Goal: Information Seeking & Learning: Compare options

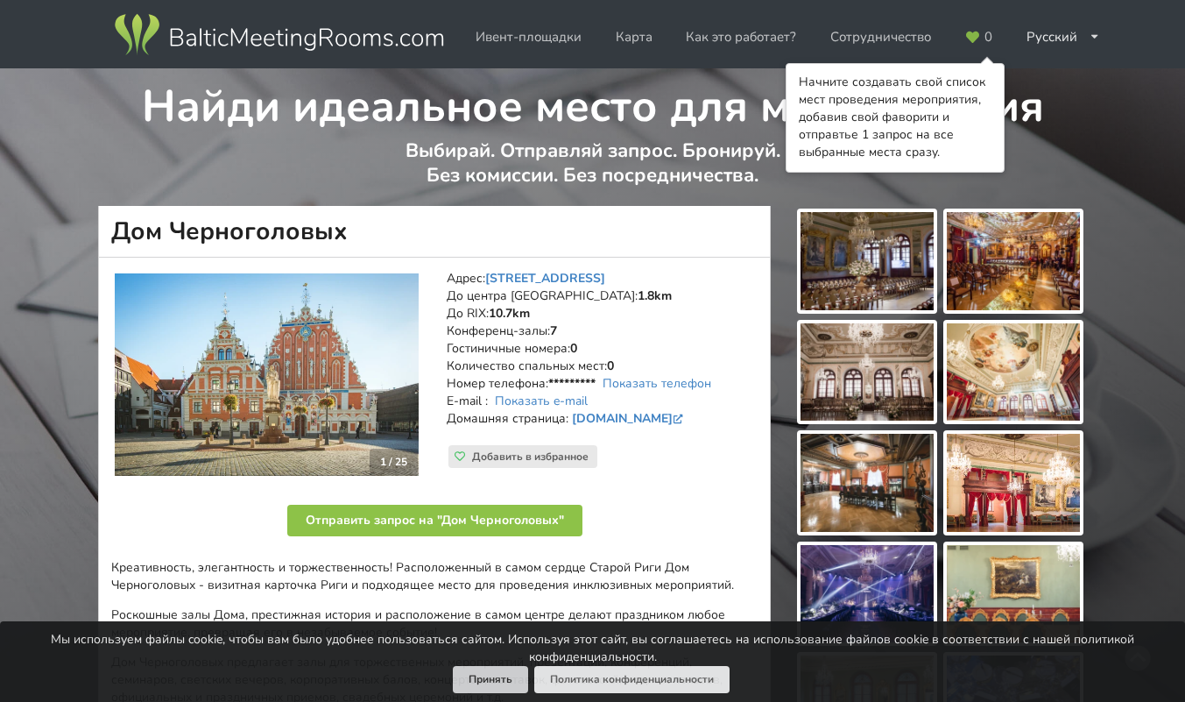
click at [453, 679] on button "Принять" at bounding box center [490, 679] width 75 height 27
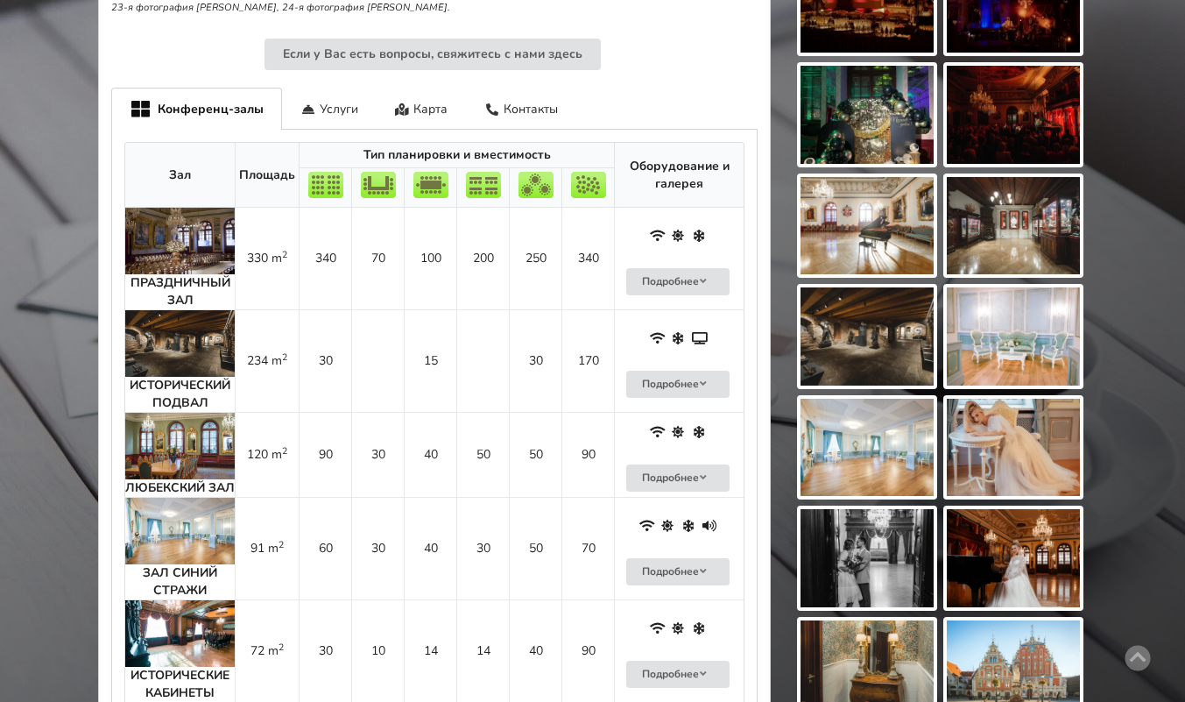
scroll to position [889, 0]
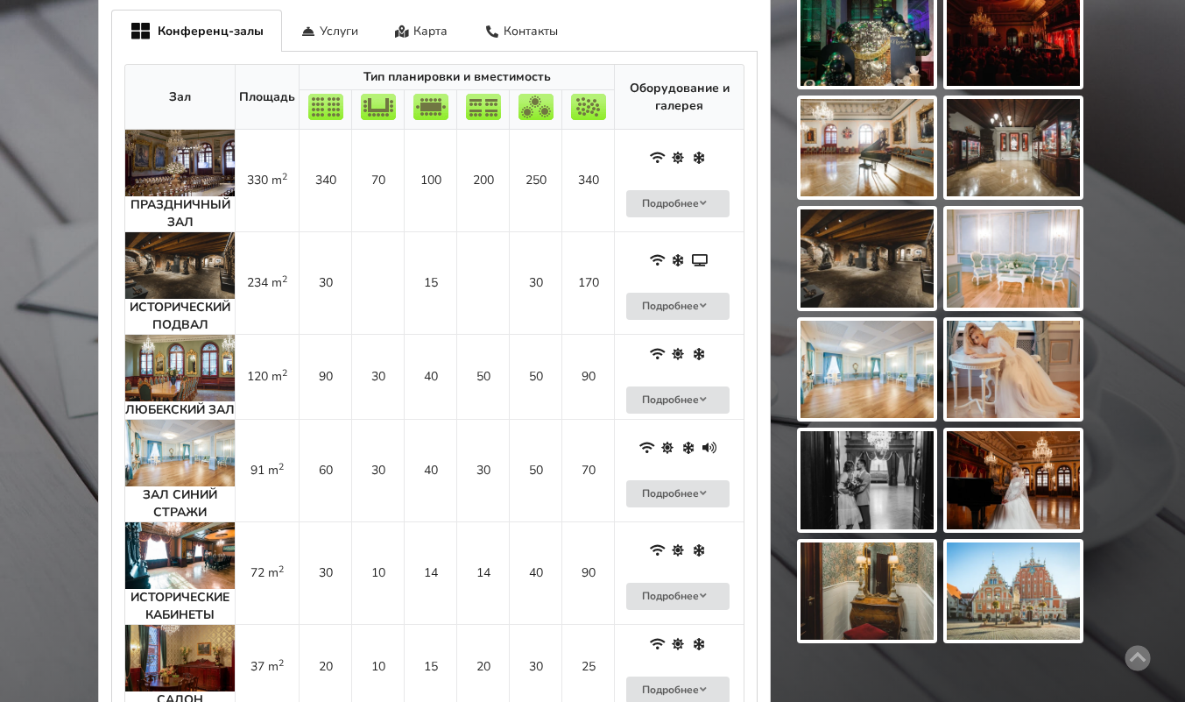
click at [200, 150] on img at bounding box center [180, 163] width 110 height 67
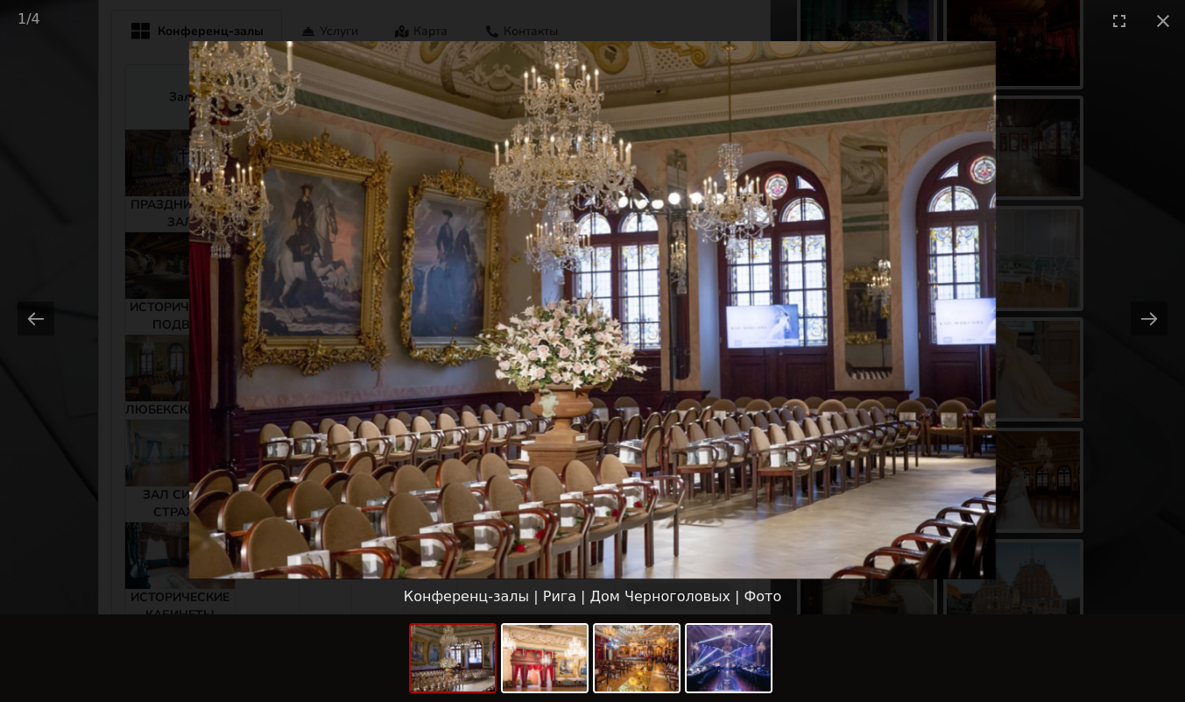
click at [1165, 313] on button "Next slide" at bounding box center [1149, 318] width 37 height 34
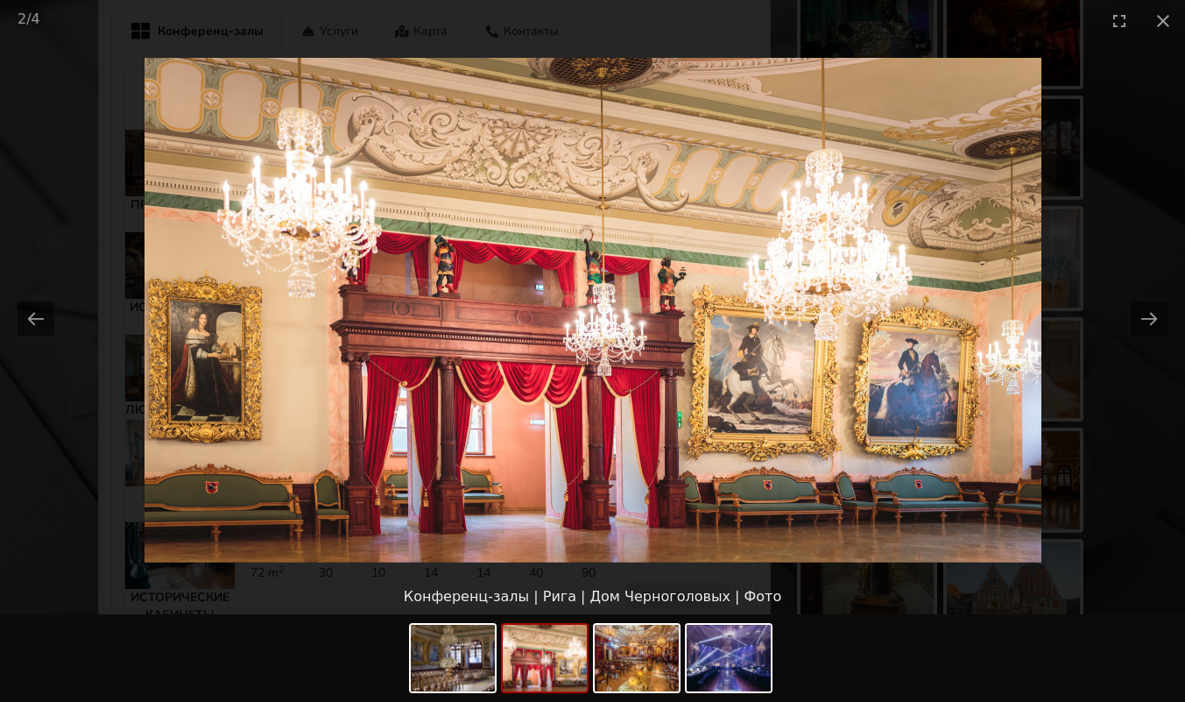
click at [1152, 308] on button "Next slide" at bounding box center [1149, 318] width 37 height 34
click at [1155, 320] on button "Next slide" at bounding box center [1149, 318] width 37 height 34
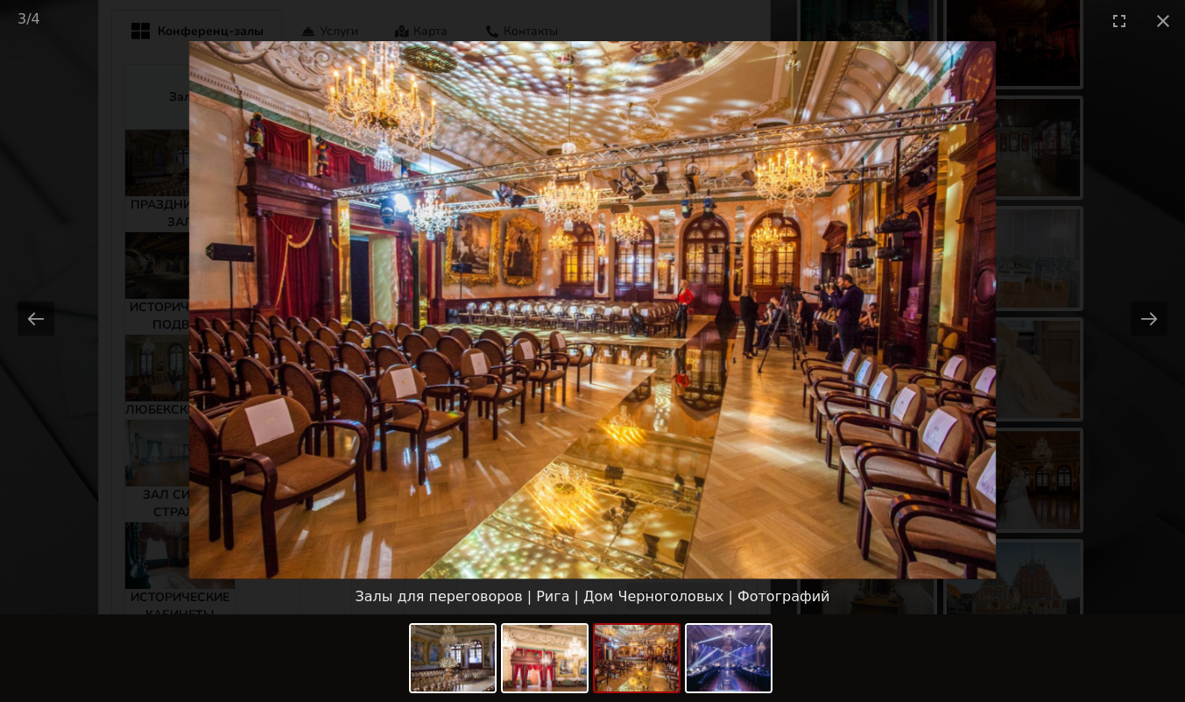
click at [1165, 312] on button "Next slide" at bounding box center [1149, 318] width 37 height 34
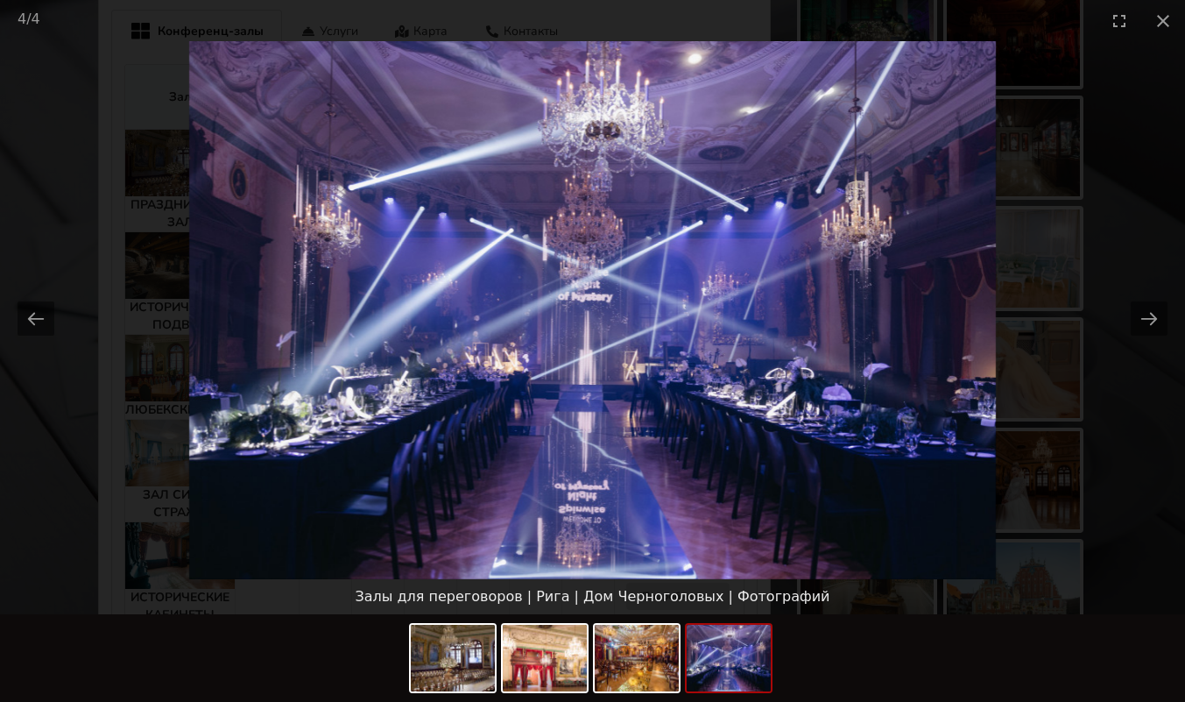
click at [1170, 303] on picture at bounding box center [592, 310] width 1185 height 538
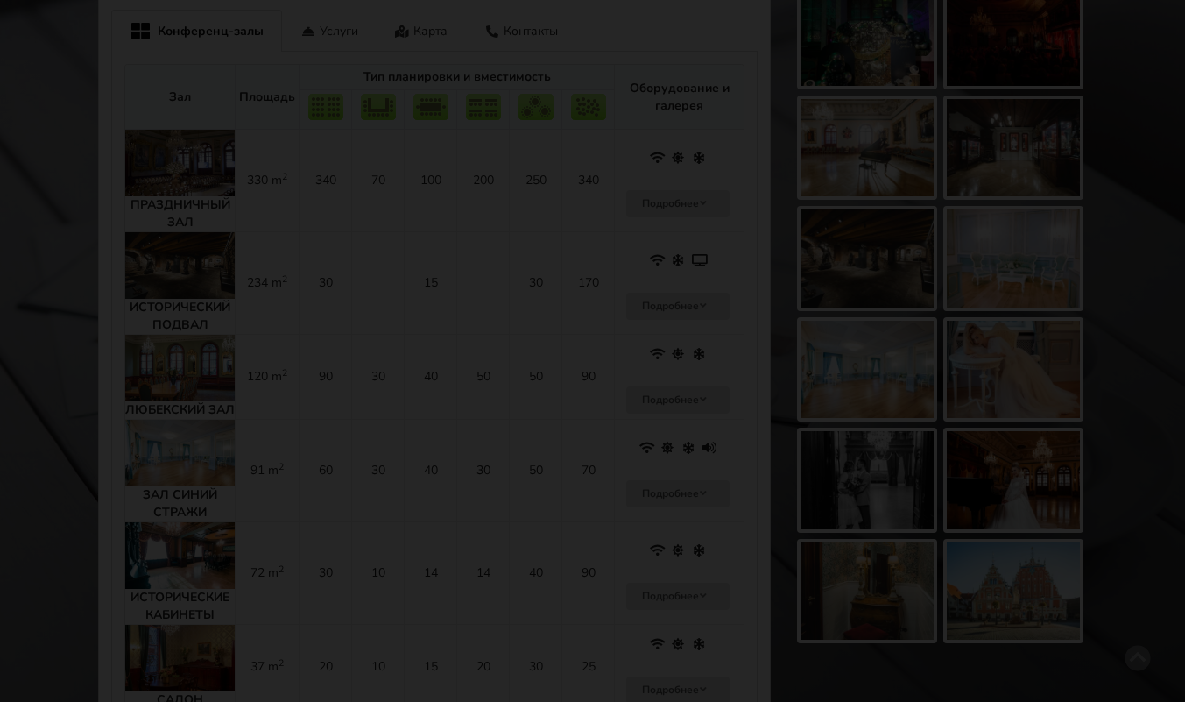
scroll to position [0, 0]
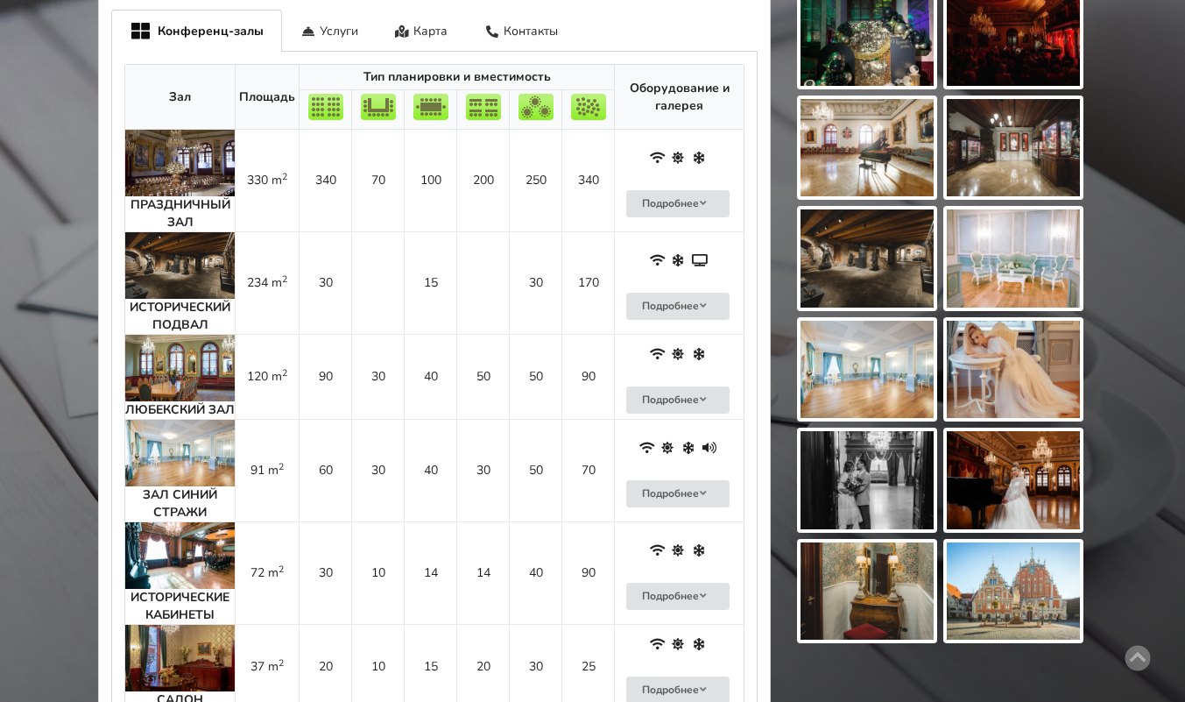
click at [160, 138] on img at bounding box center [180, 163] width 110 height 67
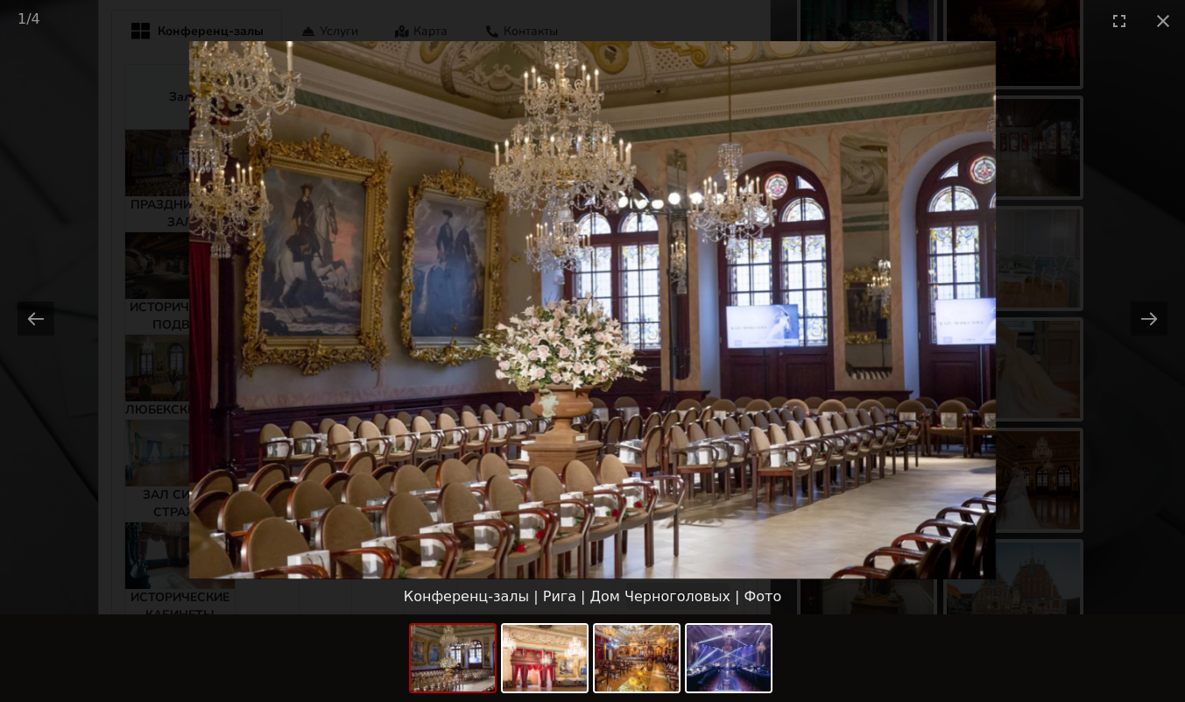
click at [1154, 302] on button "Next slide" at bounding box center [1149, 318] width 37 height 34
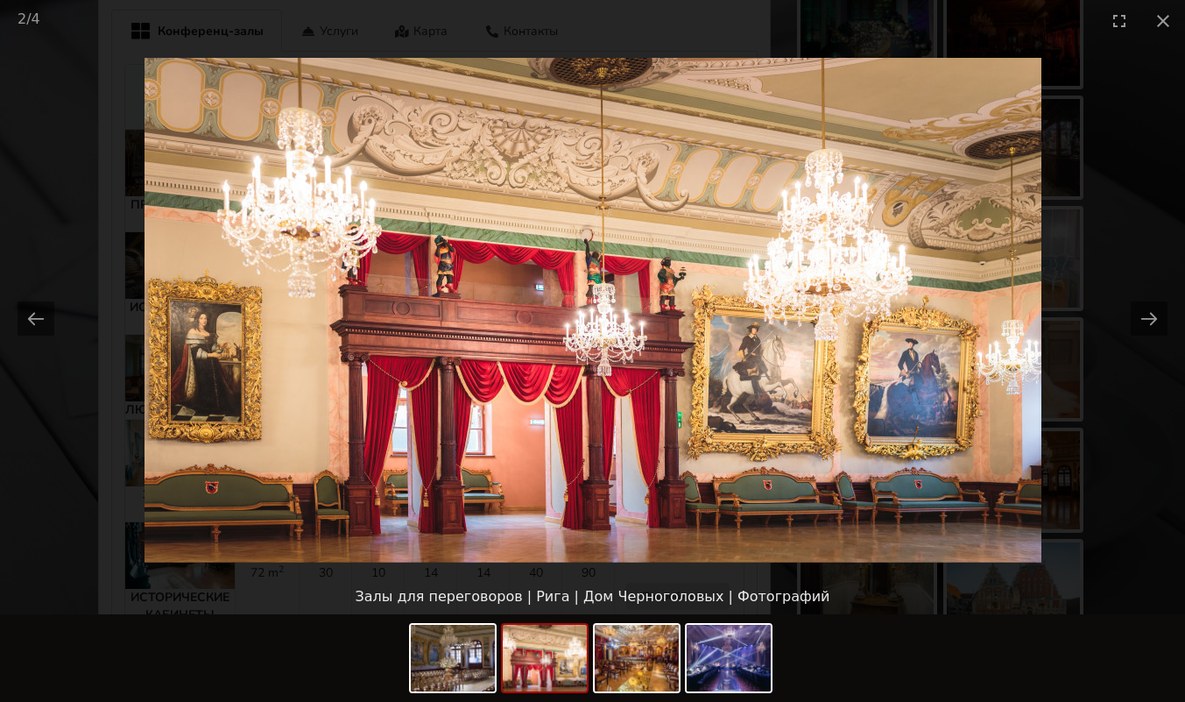
click at [1152, 320] on button "Next slide" at bounding box center [1149, 318] width 37 height 34
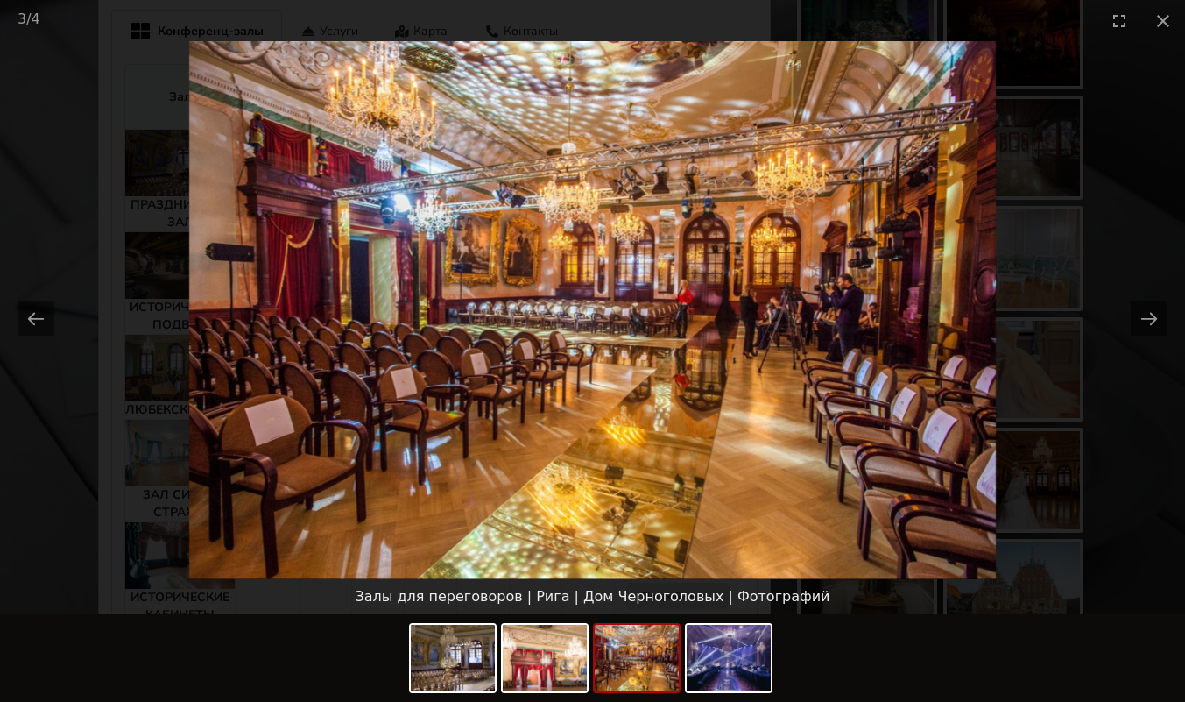
click at [1157, 316] on button "Next slide" at bounding box center [1149, 318] width 37 height 34
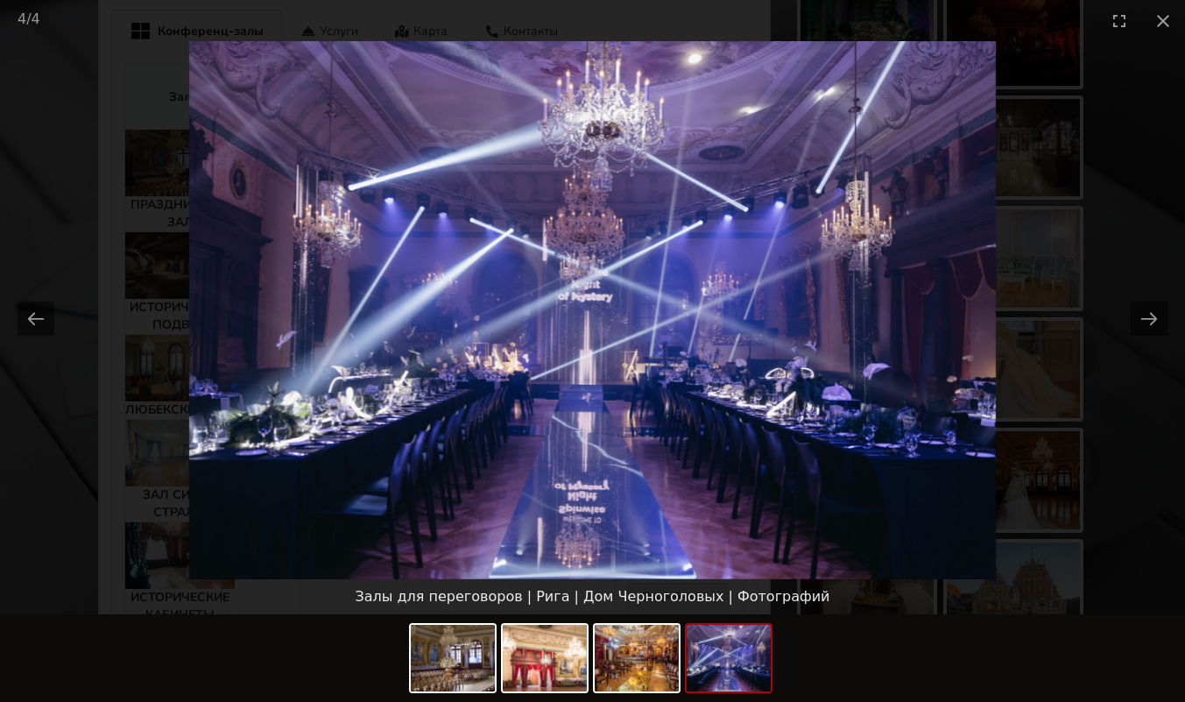
click at [1179, 20] on button "Close gallery" at bounding box center [1164, 20] width 44 height 41
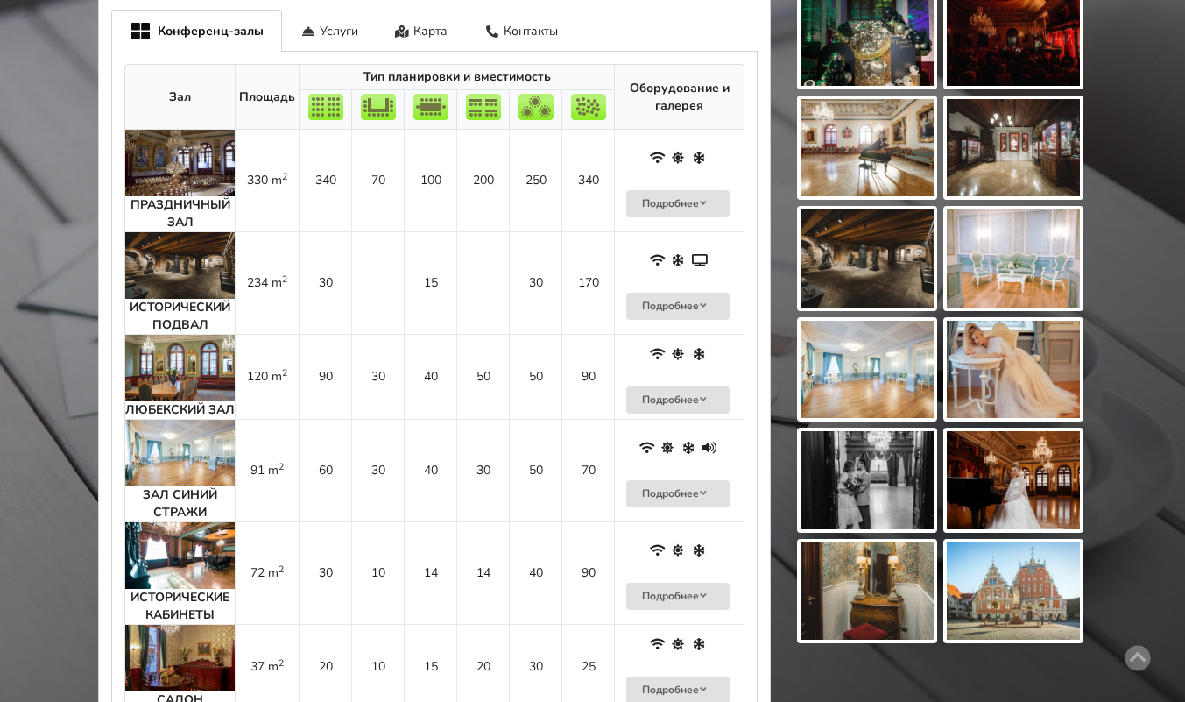
click at [182, 244] on img at bounding box center [180, 265] width 110 height 67
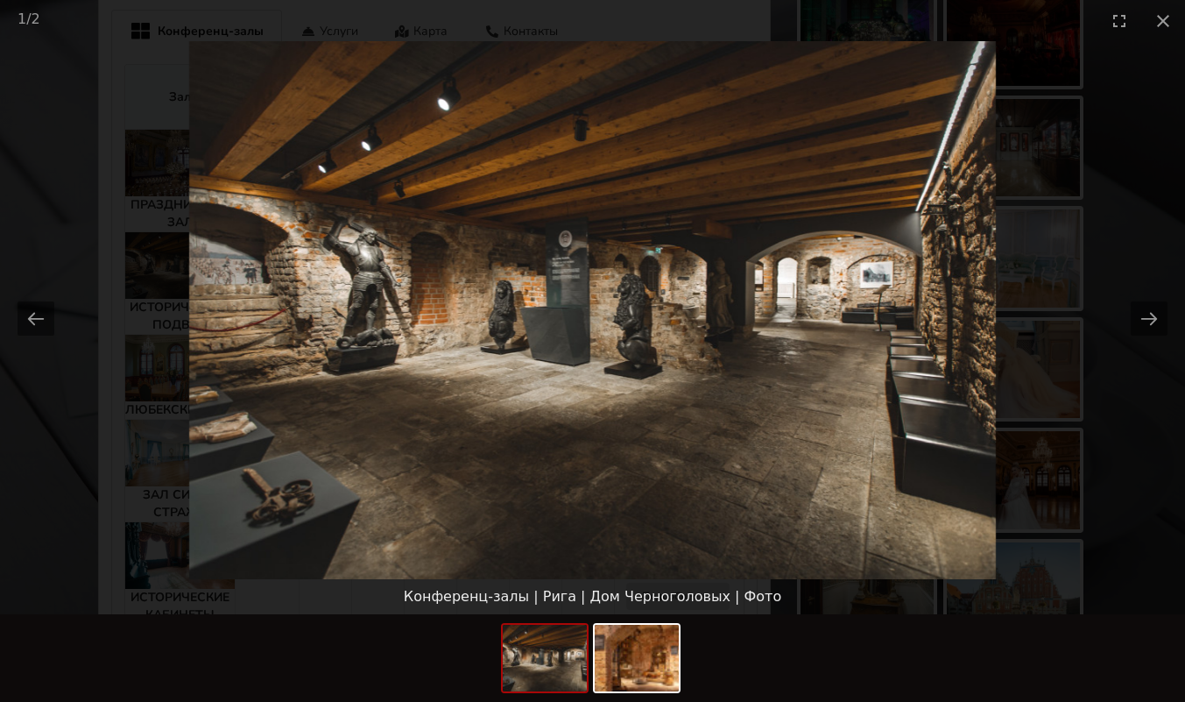
scroll to position [890, 0]
click at [1145, 322] on button "Next slide" at bounding box center [1149, 318] width 37 height 34
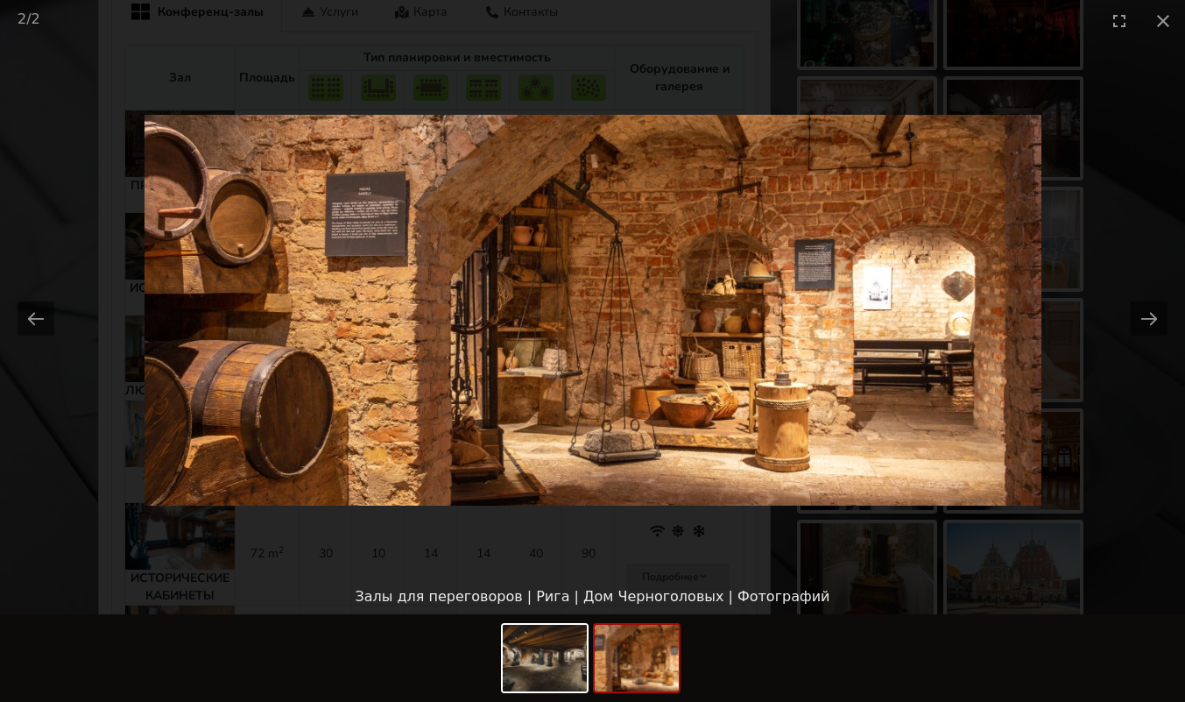
click at [1166, 25] on button "Close gallery" at bounding box center [1164, 20] width 44 height 41
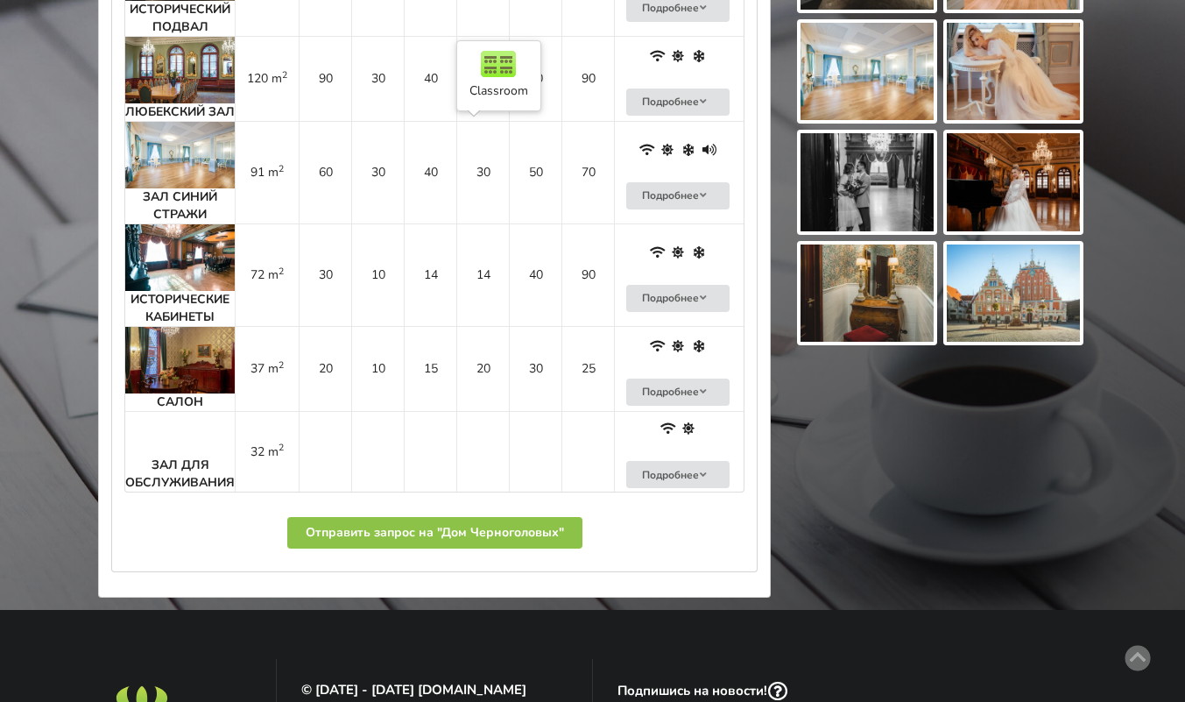
scroll to position [1198, 0]
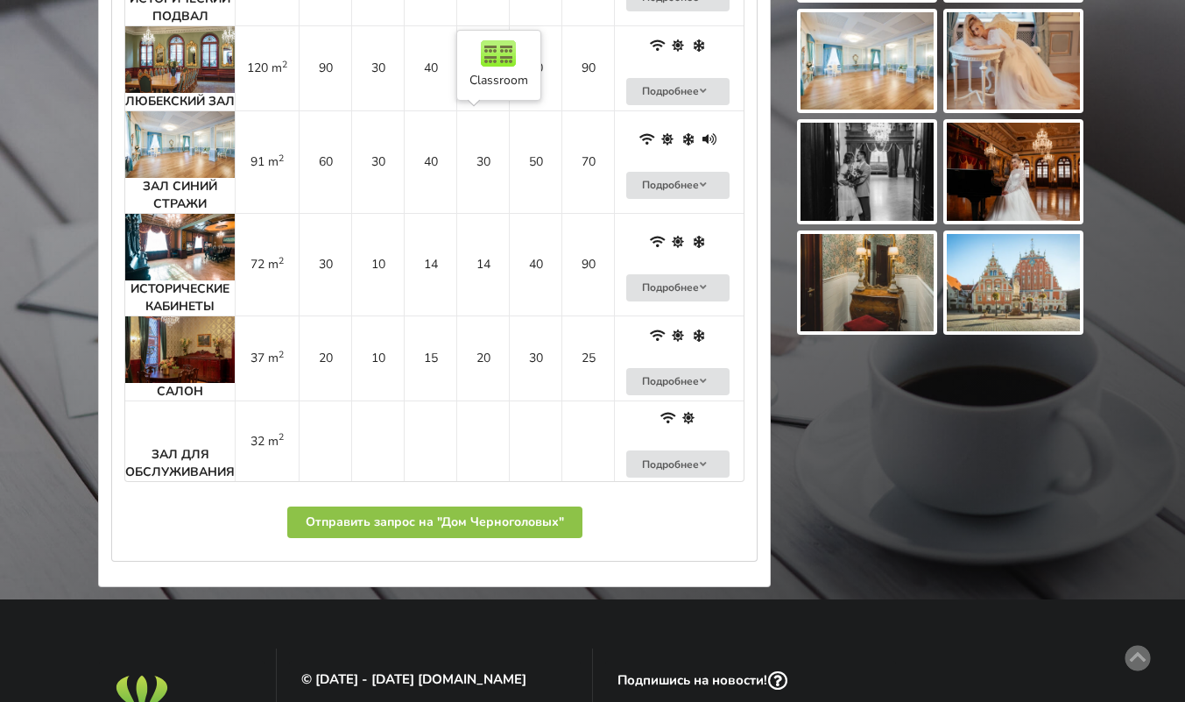
click at [178, 156] on img at bounding box center [180, 144] width 110 height 67
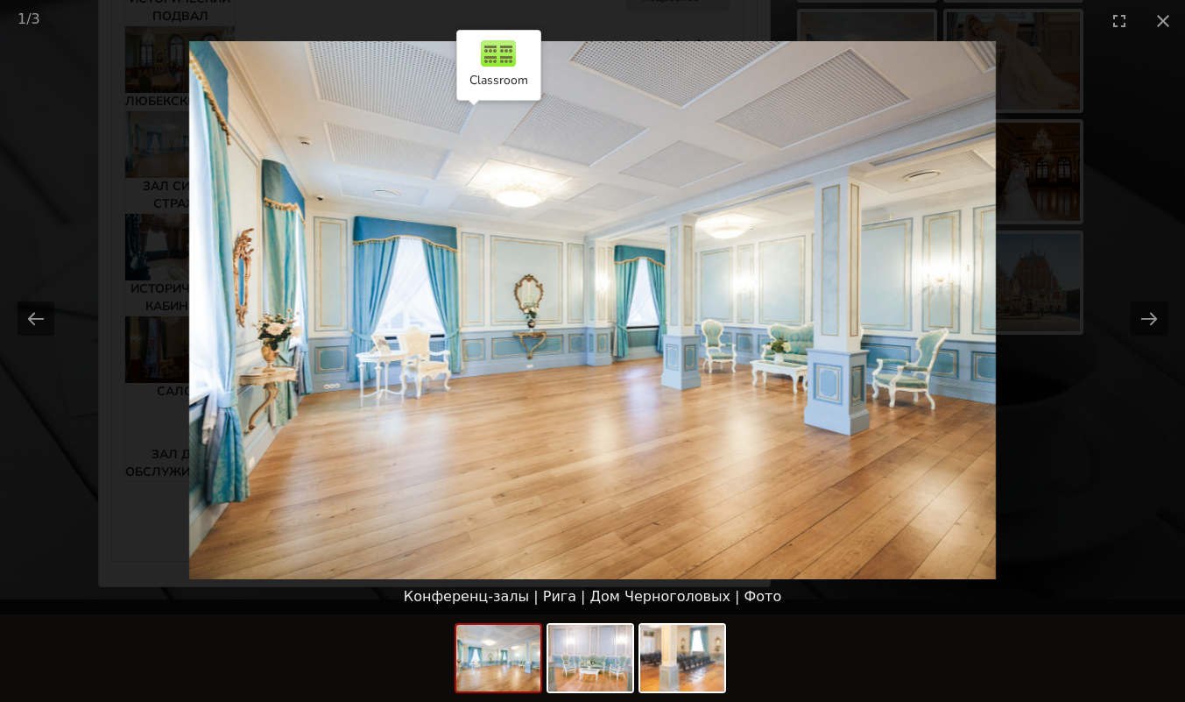
click at [1164, 315] on button "Next slide" at bounding box center [1149, 318] width 37 height 34
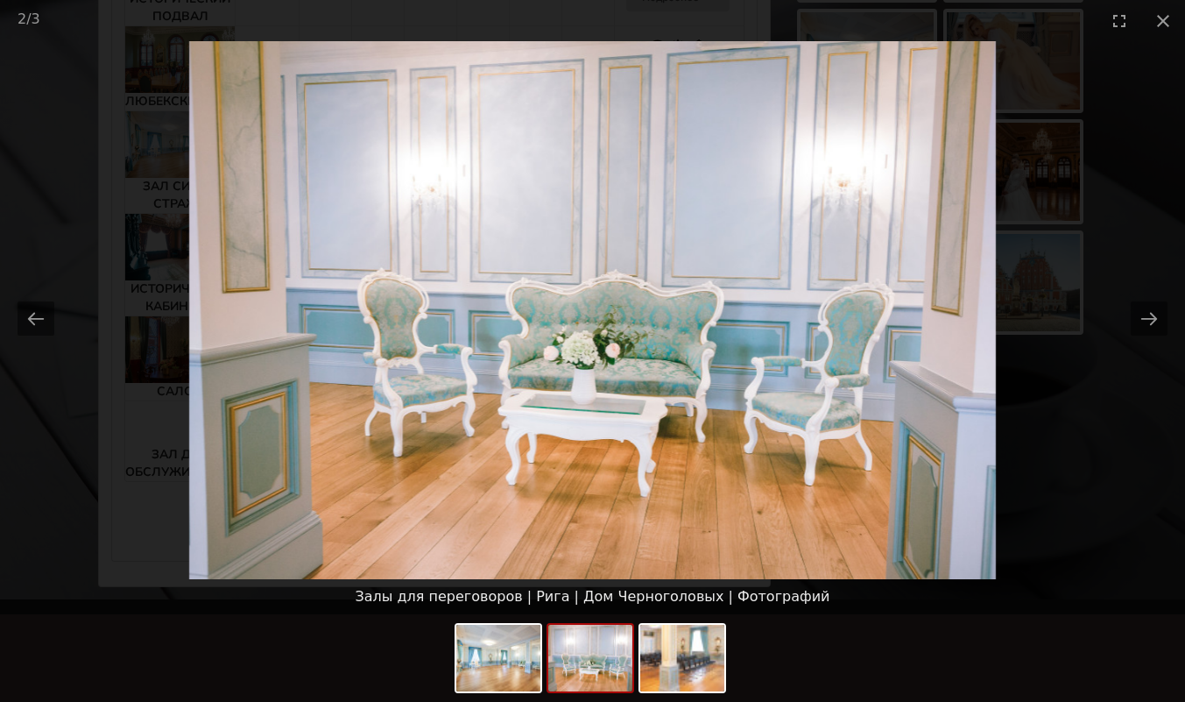
click at [1157, 329] on button "Next slide" at bounding box center [1149, 318] width 37 height 34
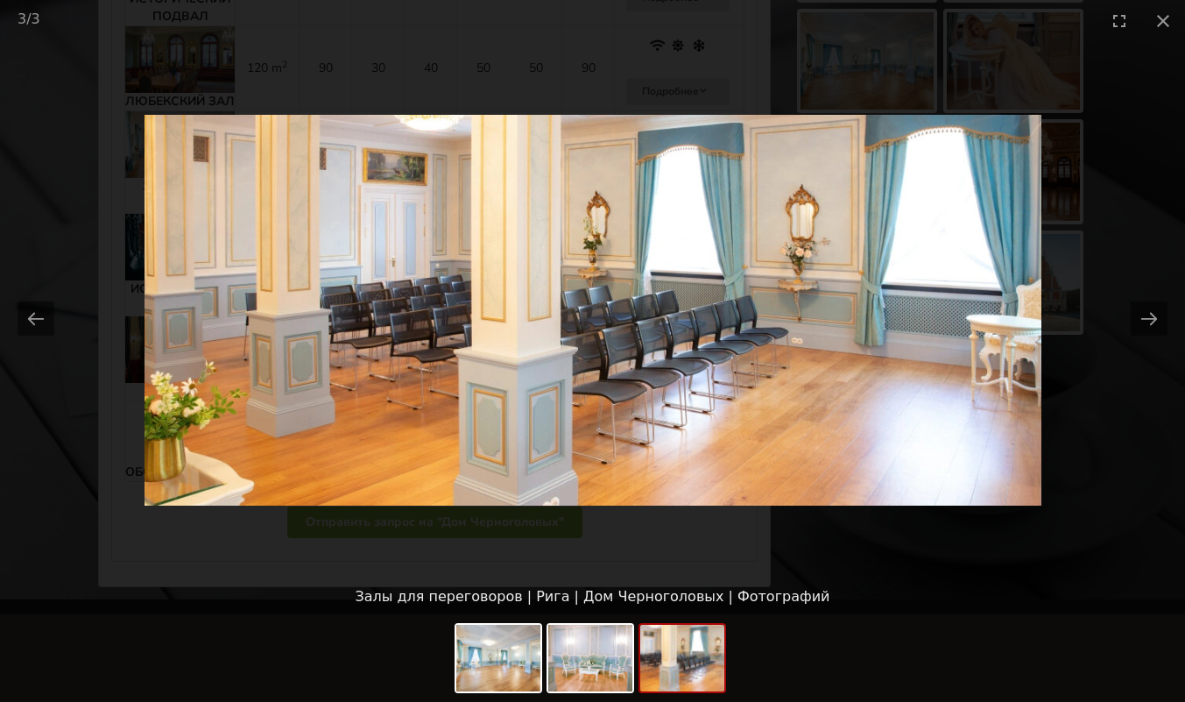
click at [1155, 21] on button "Close gallery" at bounding box center [1164, 20] width 44 height 41
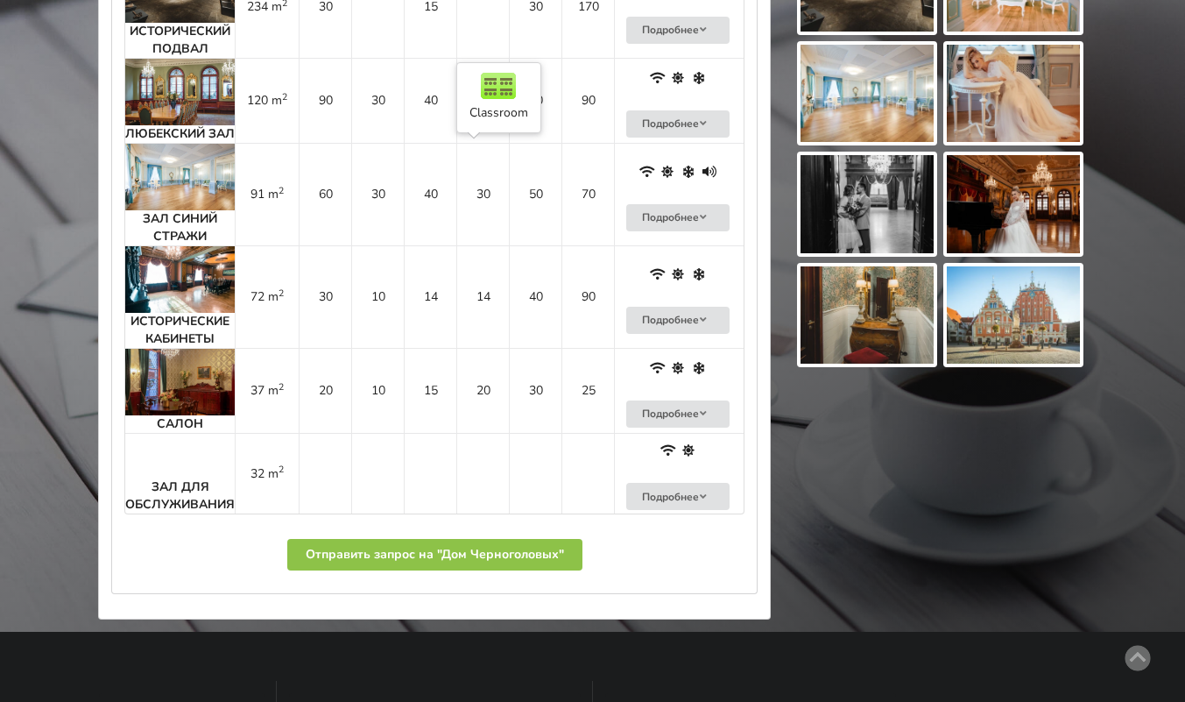
scroll to position [1168, 0]
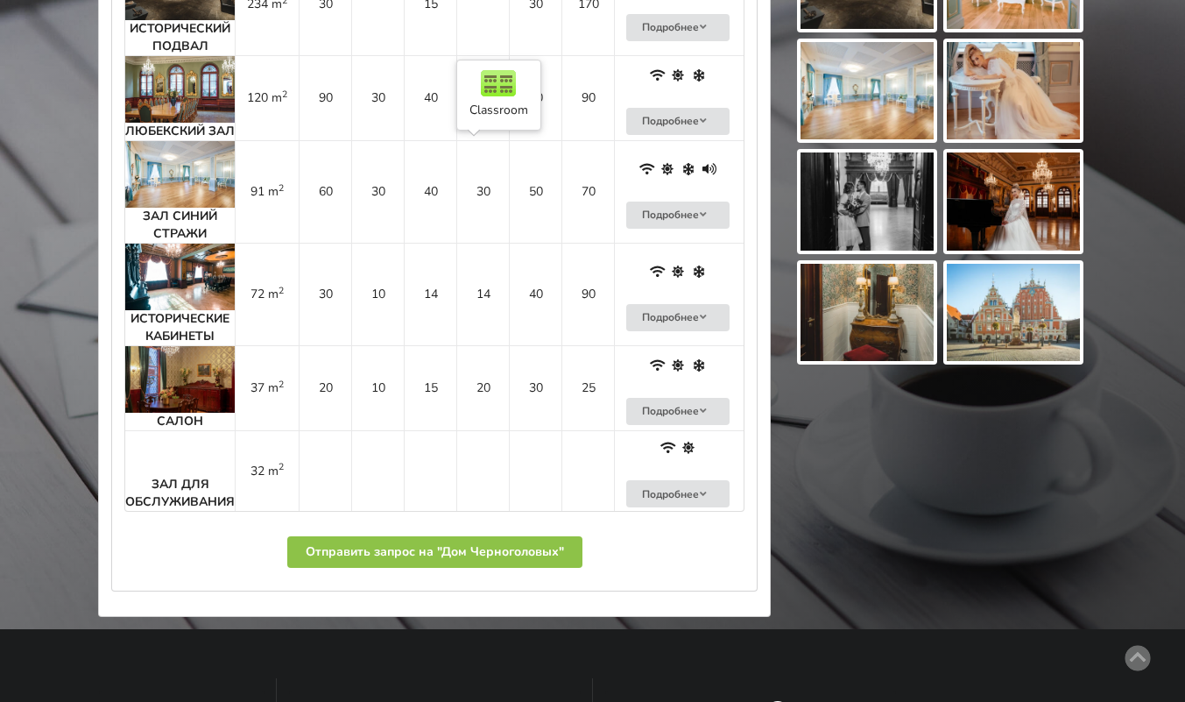
click at [172, 407] on img at bounding box center [180, 379] width 110 height 67
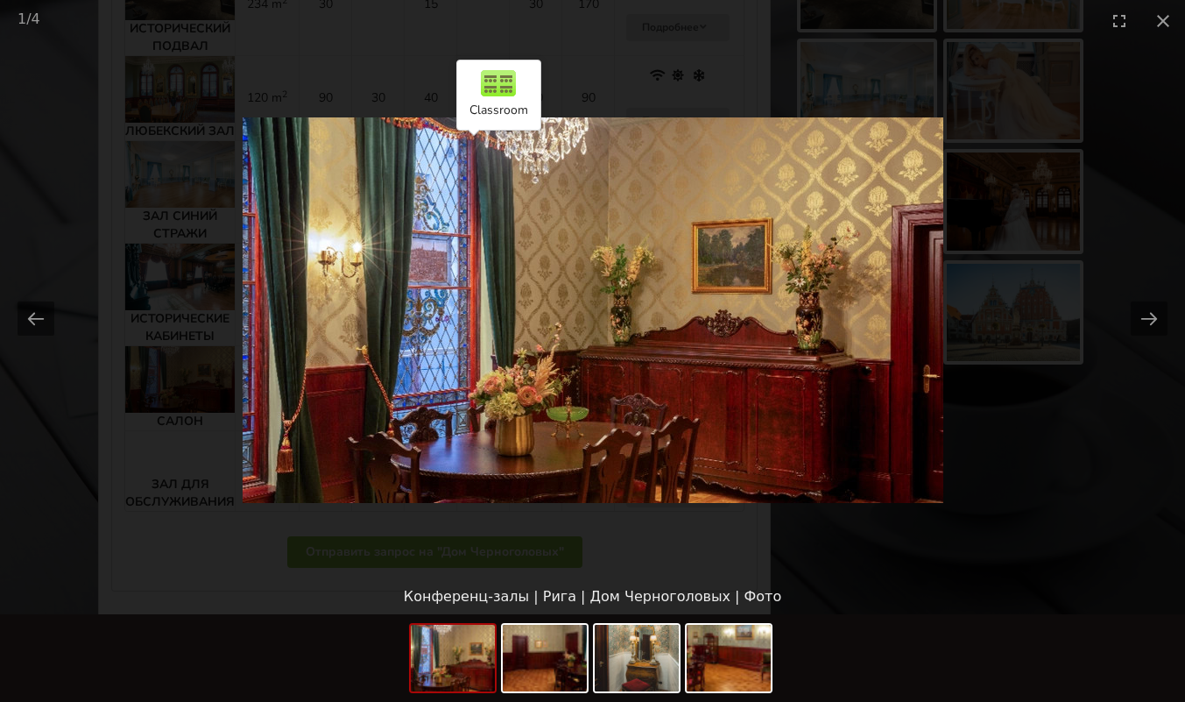
click at [1155, 327] on button "Next slide" at bounding box center [1149, 318] width 37 height 34
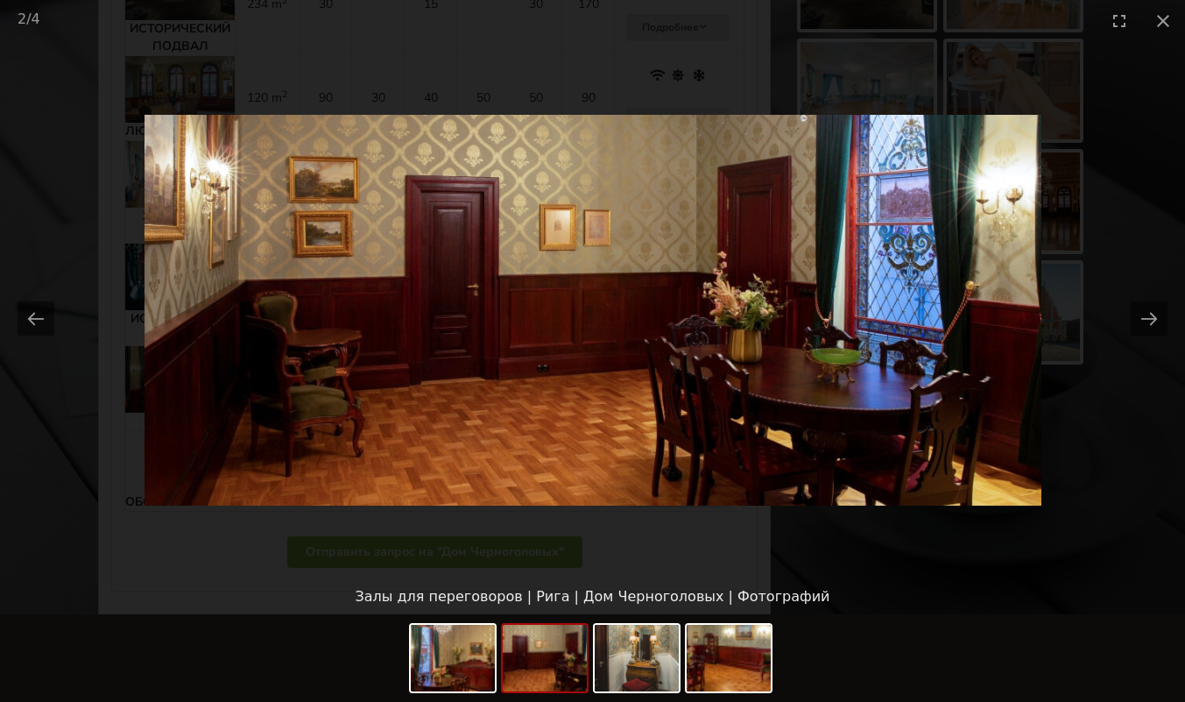
click at [1160, 315] on button "Next slide" at bounding box center [1149, 318] width 37 height 34
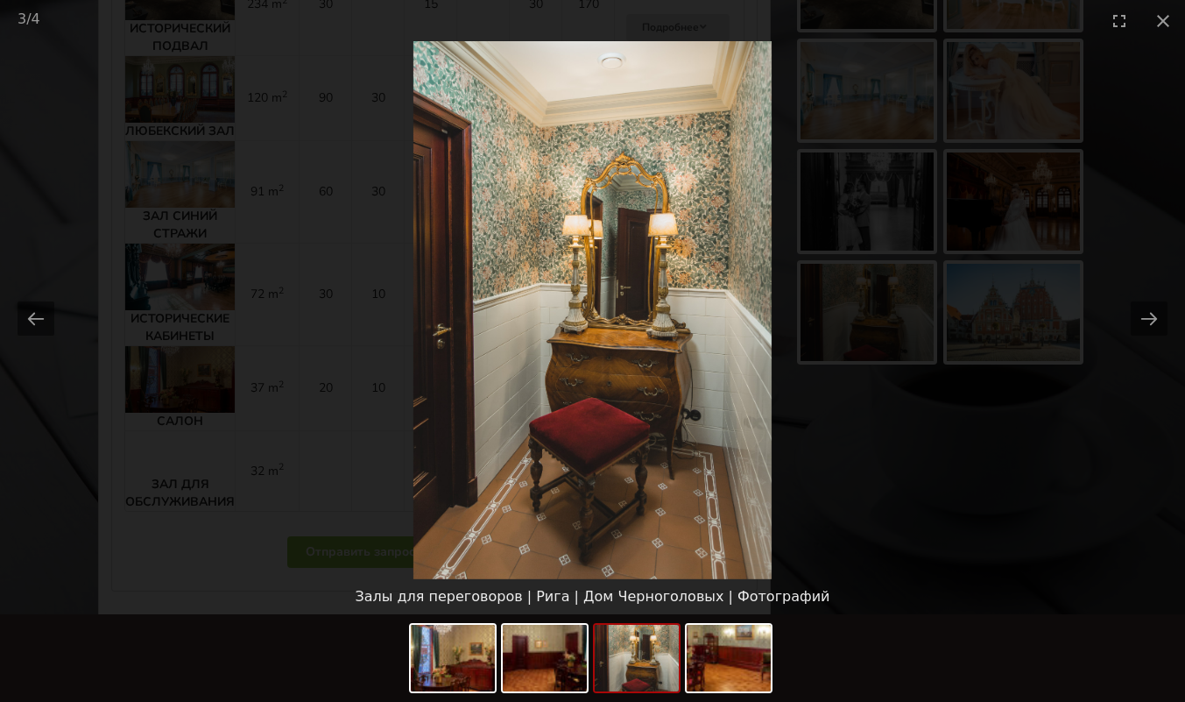
click at [1170, 309] on picture at bounding box center [592, 310] width 1185 height 538
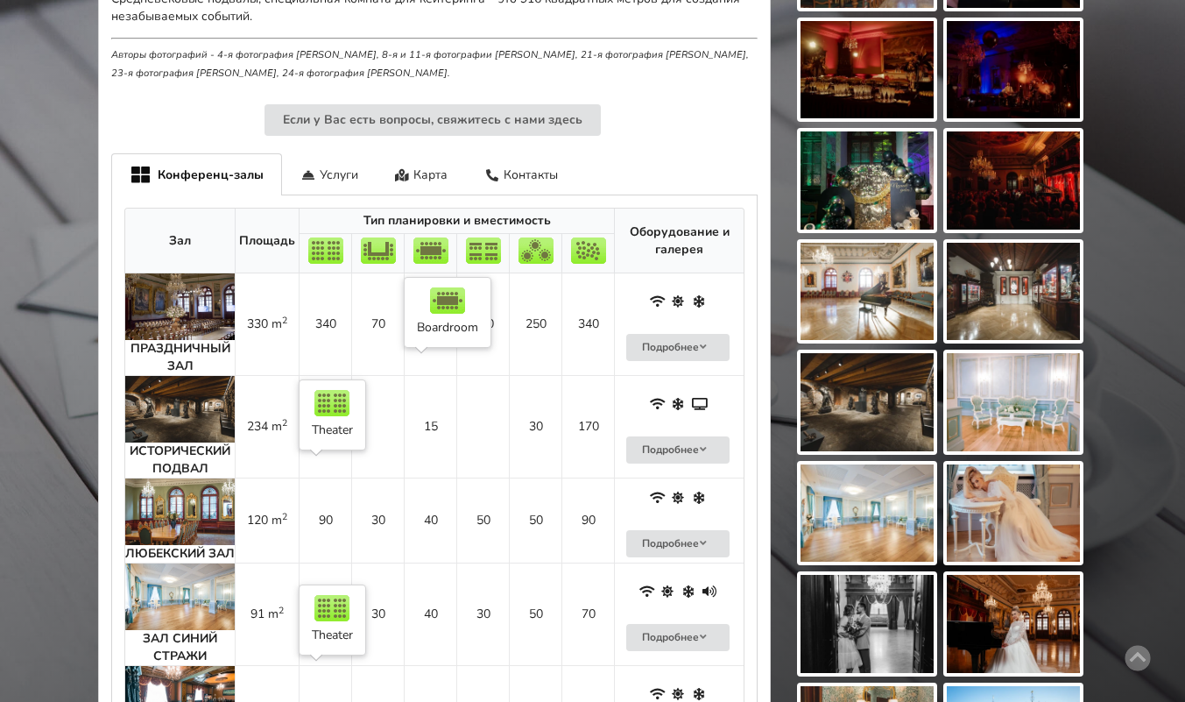
scroll to position [742, 0]
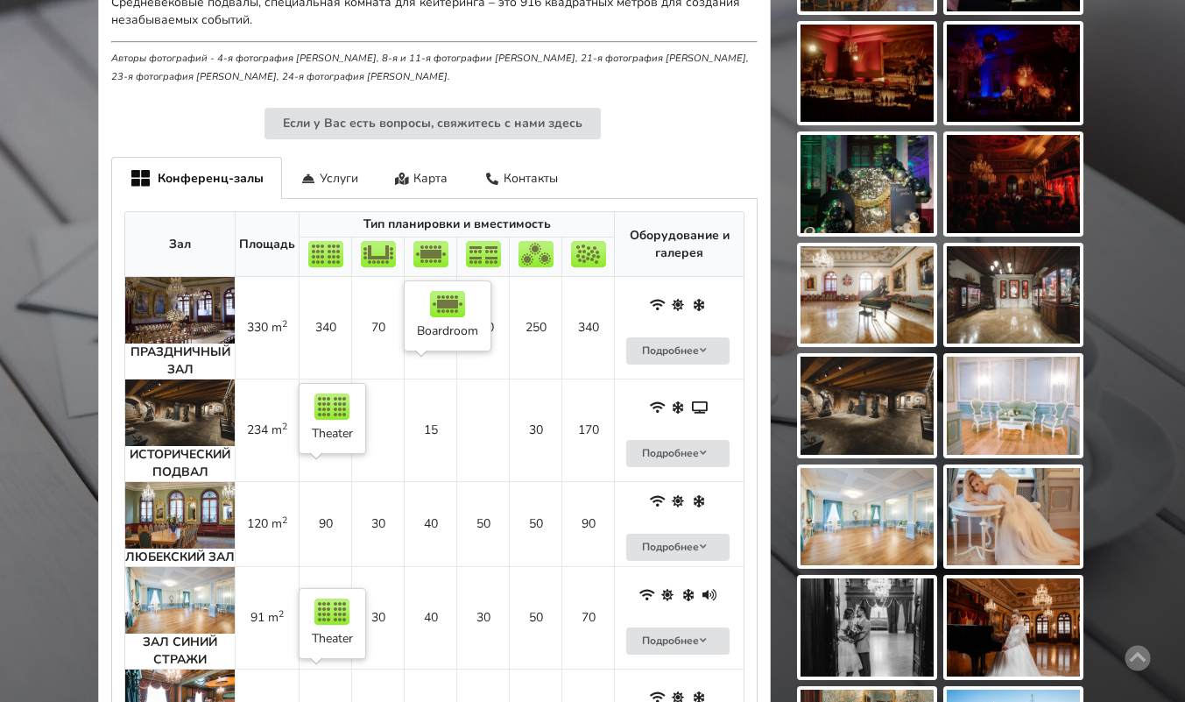
click at [433, 394] on td "15" at bounding box center [430, 430] width 53 height 103
click at [420, 415] on td "15" at bounding box center [430, 430] width 53 height 103
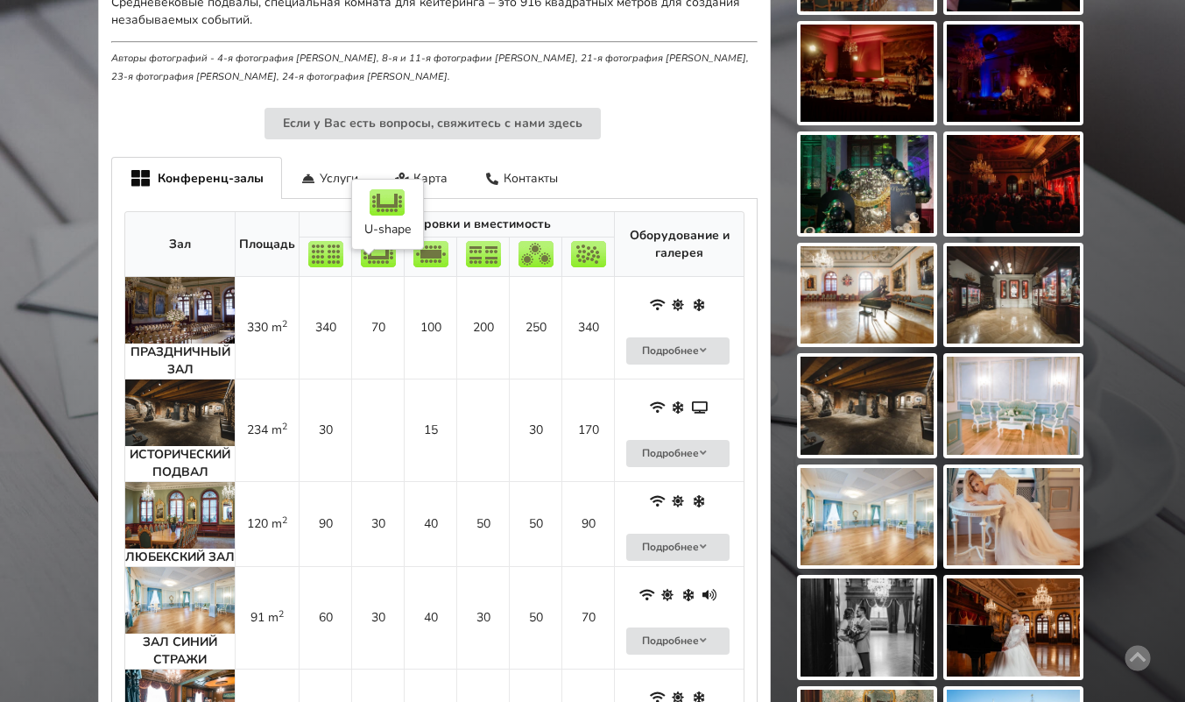
click at [367, 328] on td "70" at bounding box center [377, 328] width 53 height 102
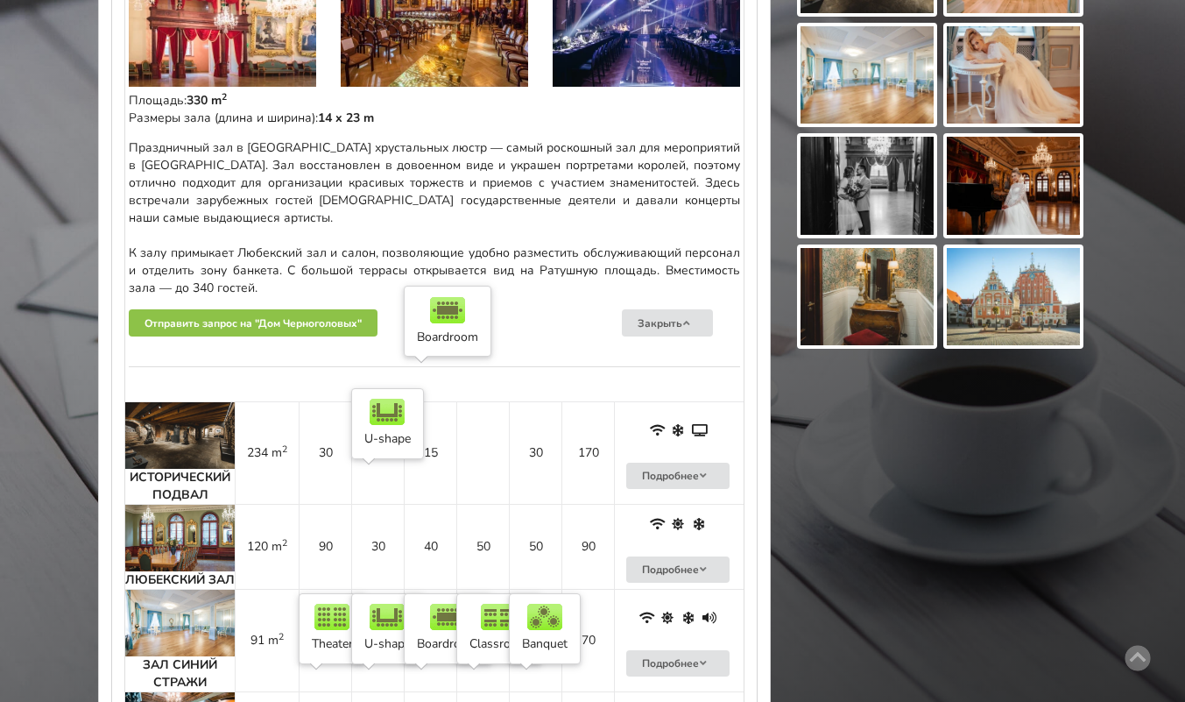
scroll to position [1206, 0]
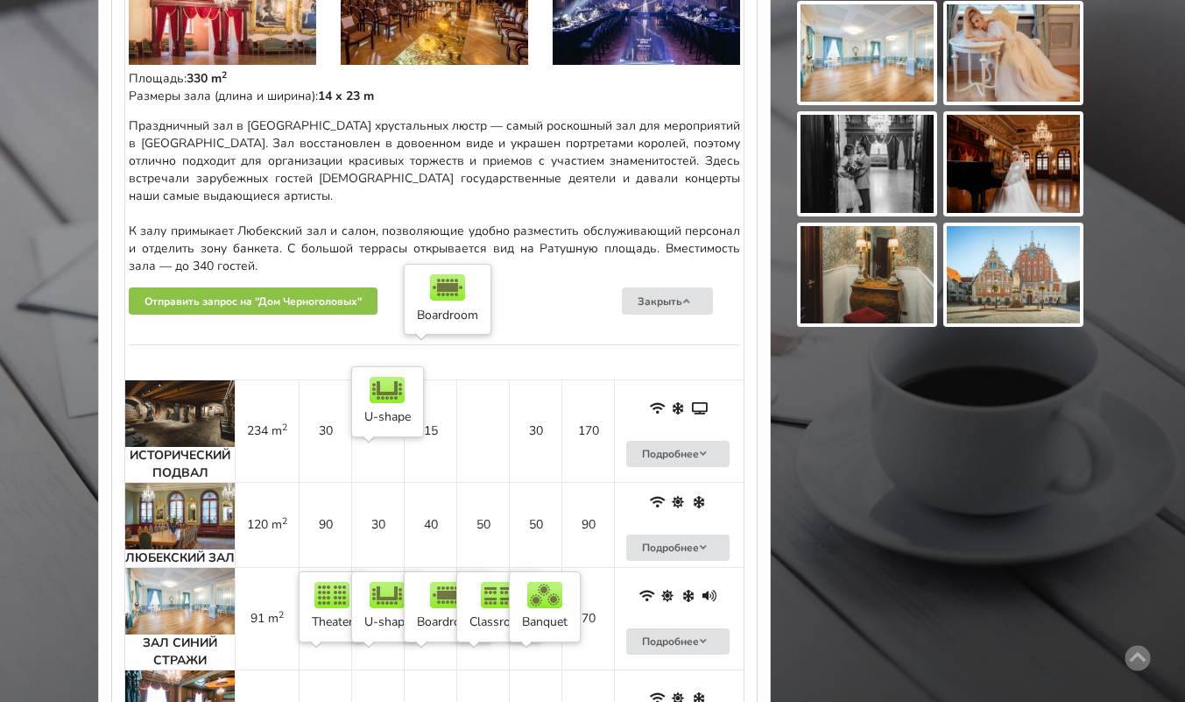
click at [253, 379] on td "234 m 2" at bounding box center [267, 430] width 64 height 103
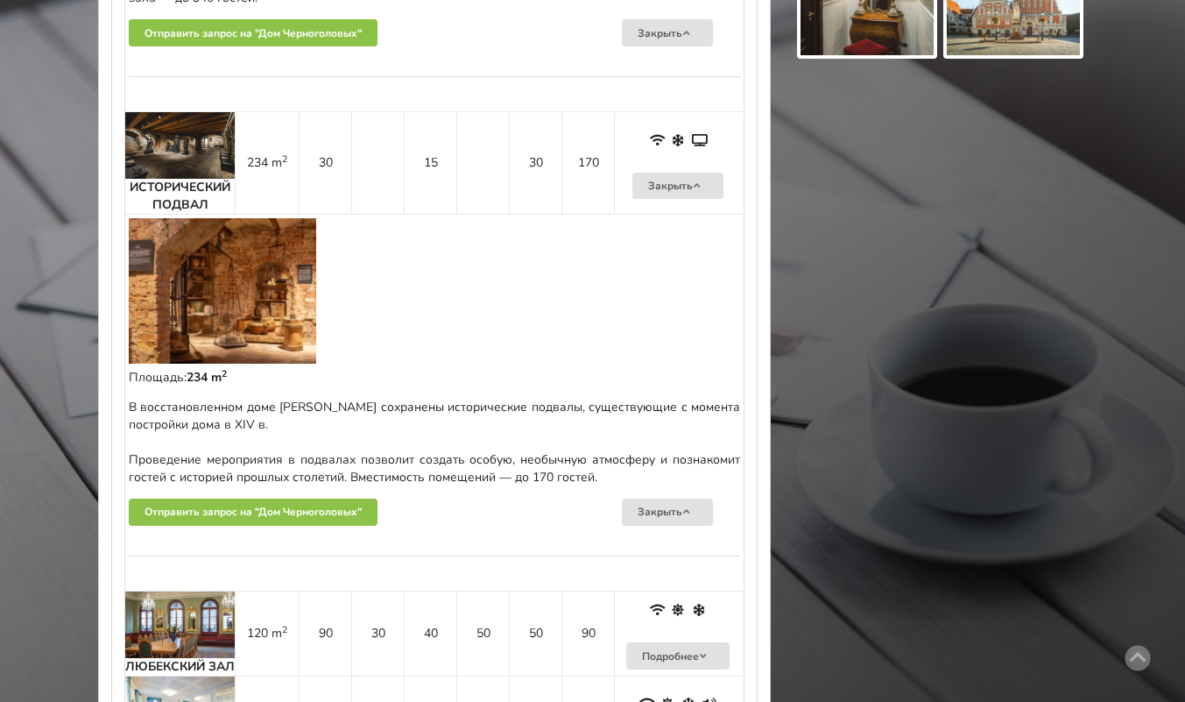
click at [315, 598] on td "90" at bounding box center [325, 633] width 53 height 85
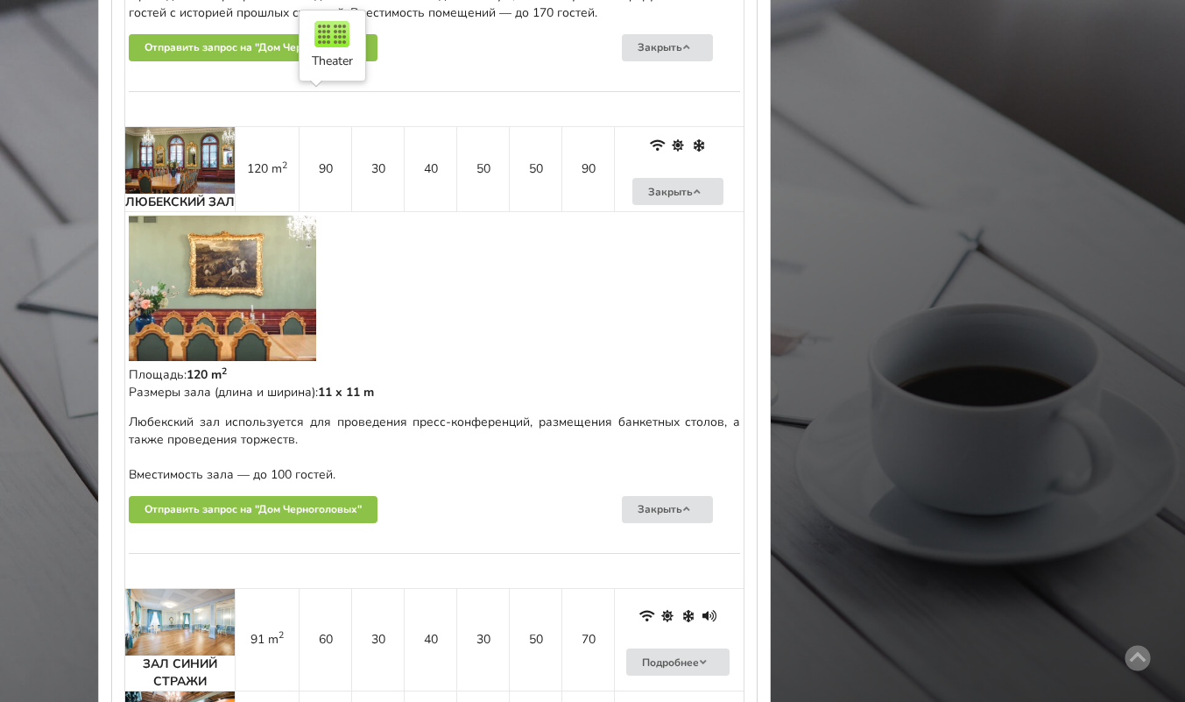
scroll to position [1942, 0]
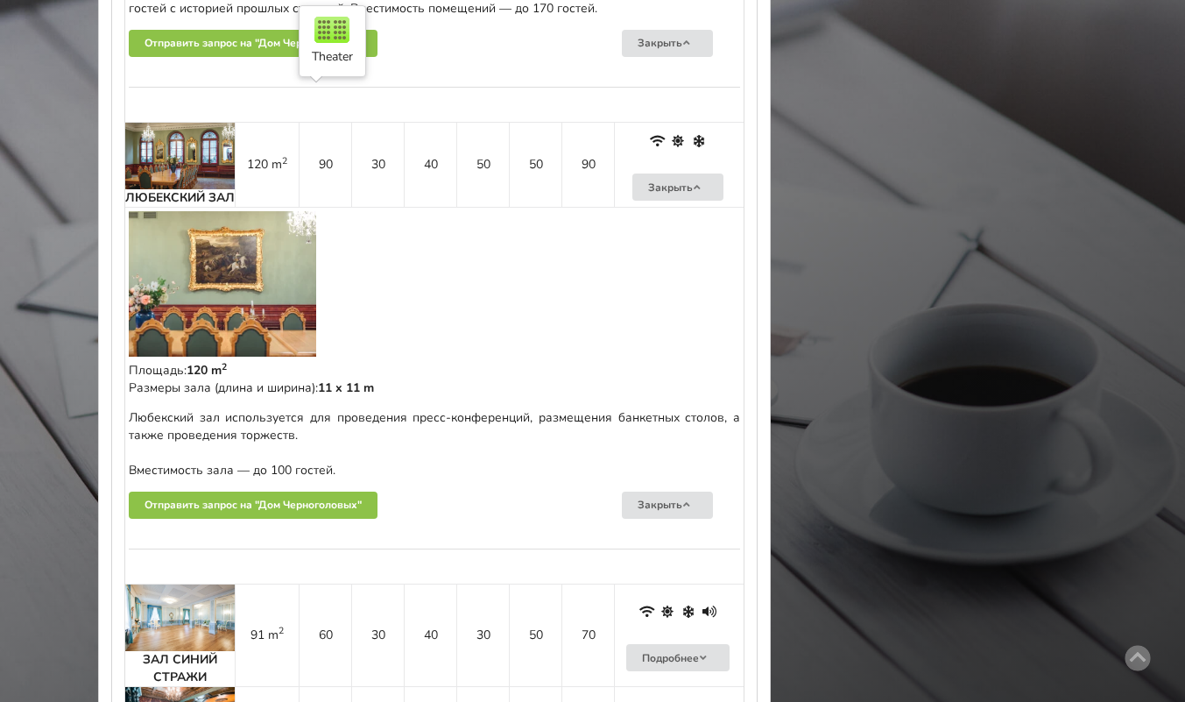
click at [332, 158] on td "90" at bounding box center [325, 164] width 53 height 85
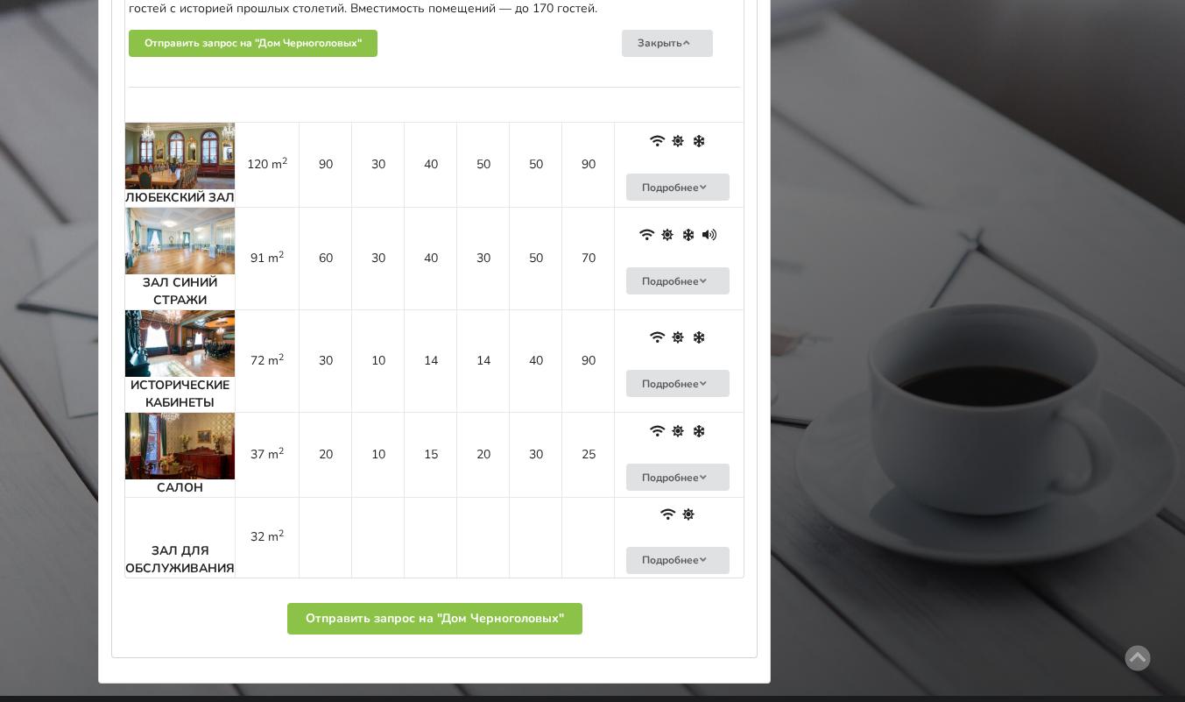
click at [354, 122] on td "30" at bounding box center [377, 164] width 53 height 85
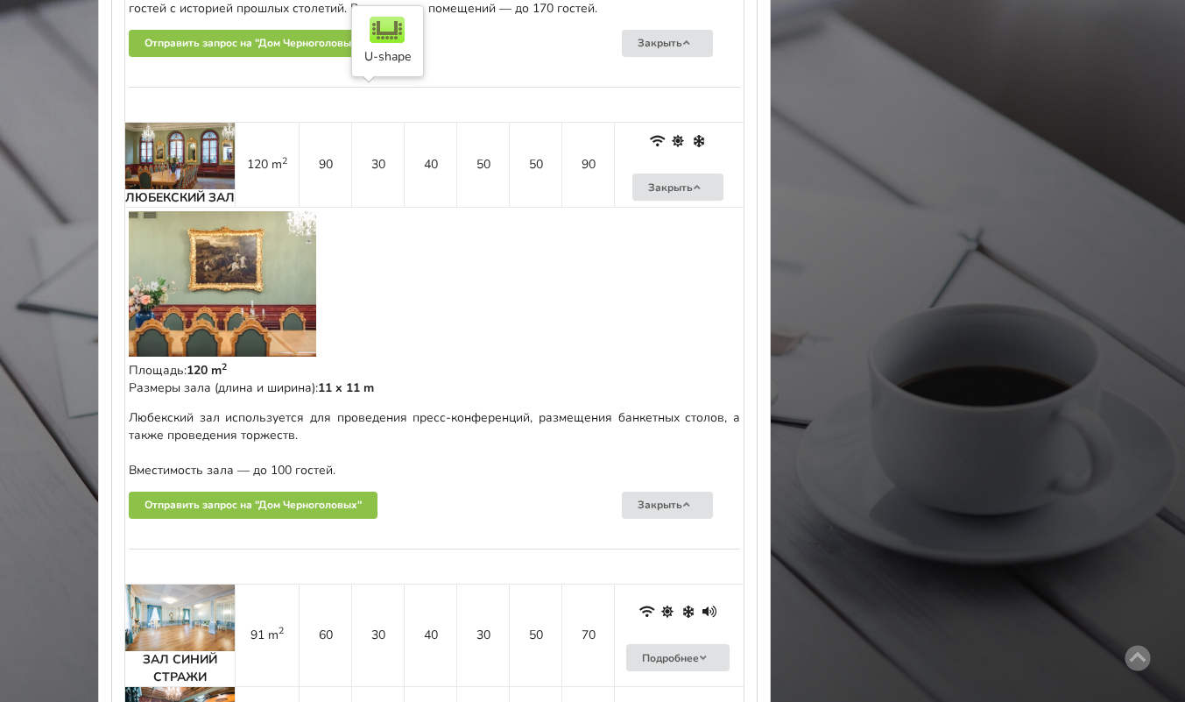
click at [200, 152] on img at bounding box center [180, 156] width 110 height 67
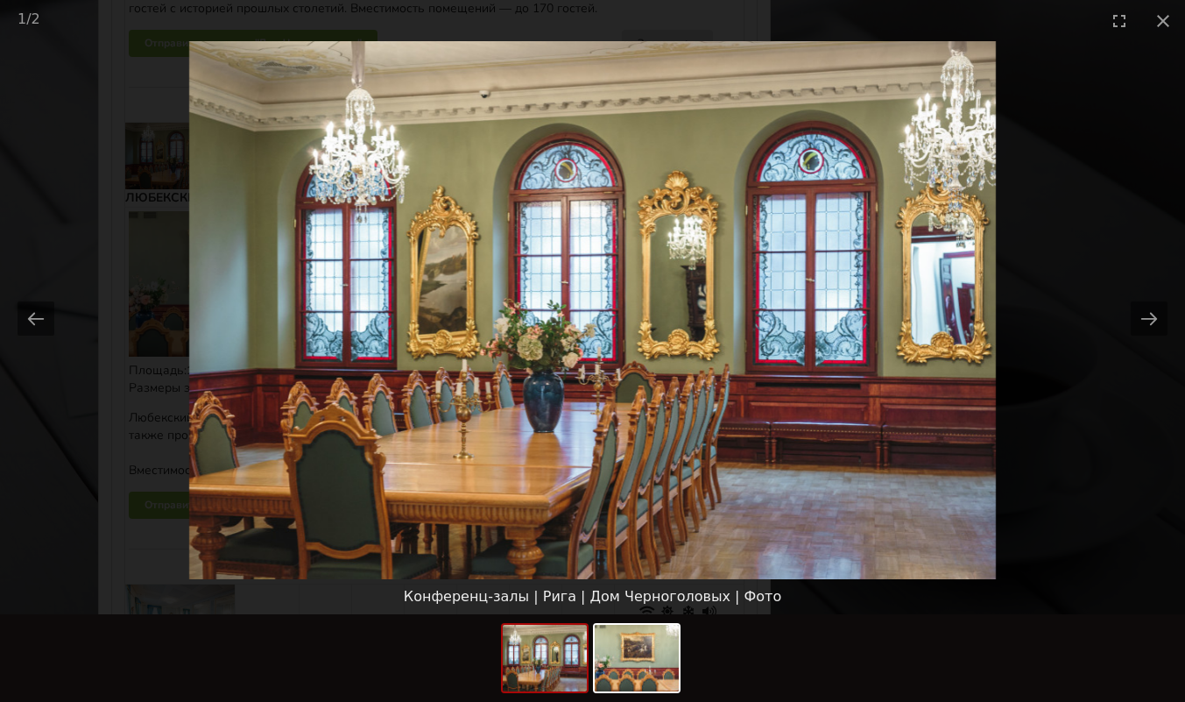
click at [1169, 15] on button "Close gallery" at bounding box center [1164, 20] width 44 height 41
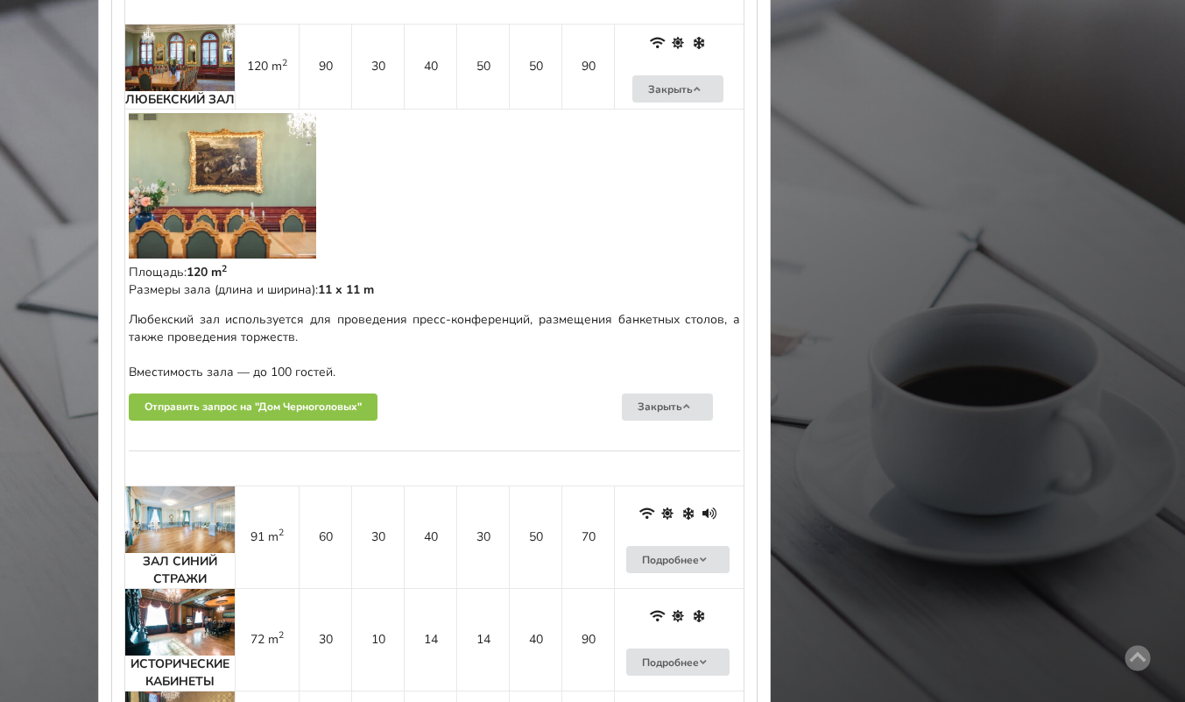
scroll to position [2095, 0]
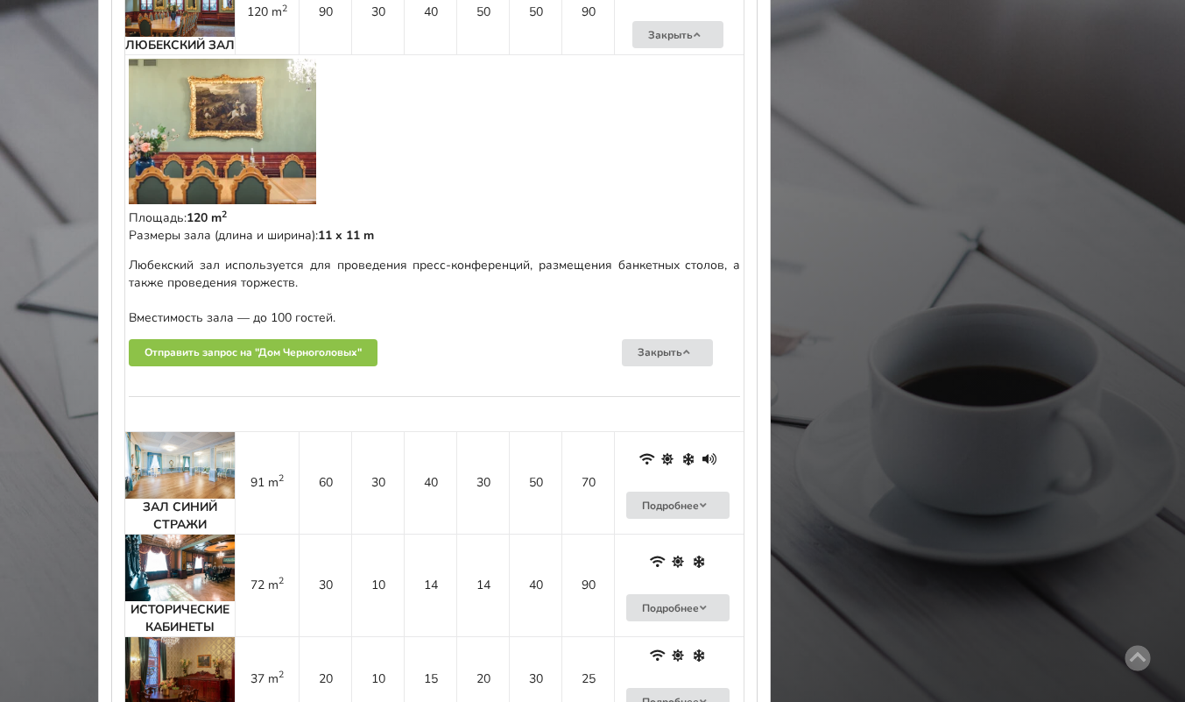
click at [217, 500] on div "ЗАЛ СИНИЙ СТРАЖИ" at bounding box center [180, 516] width 110 height 35
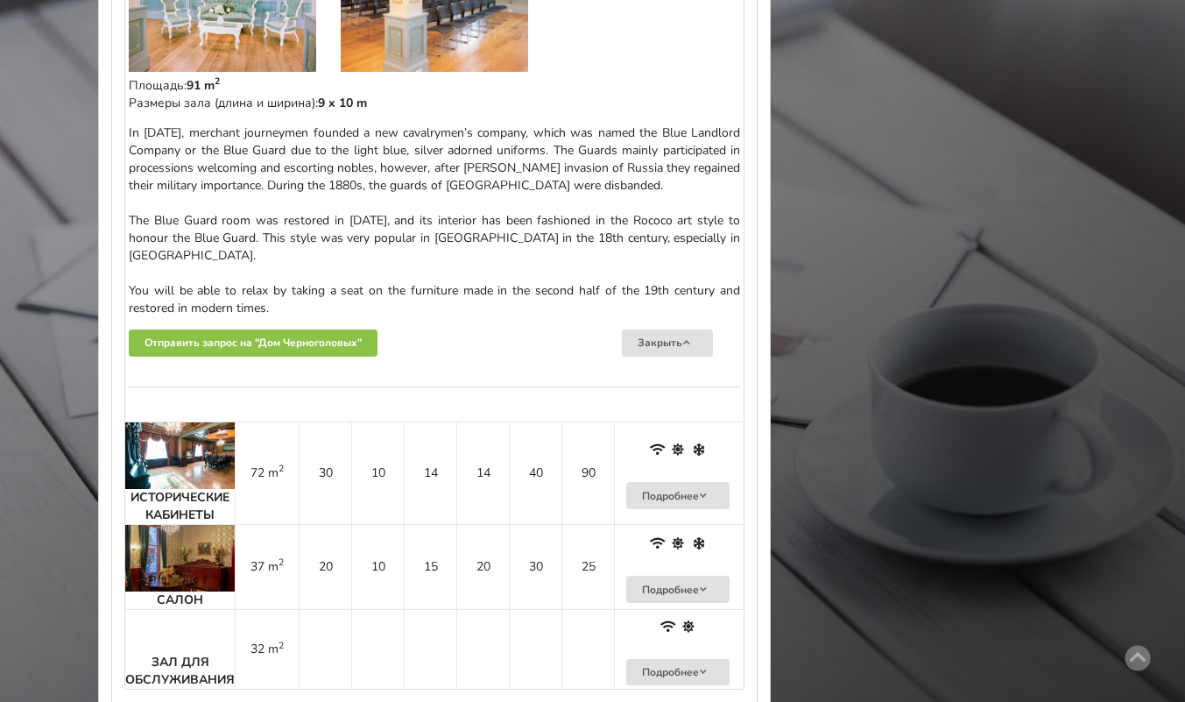
click at [223, 446] on img at bounding box center [180, 455] width 110 height 67
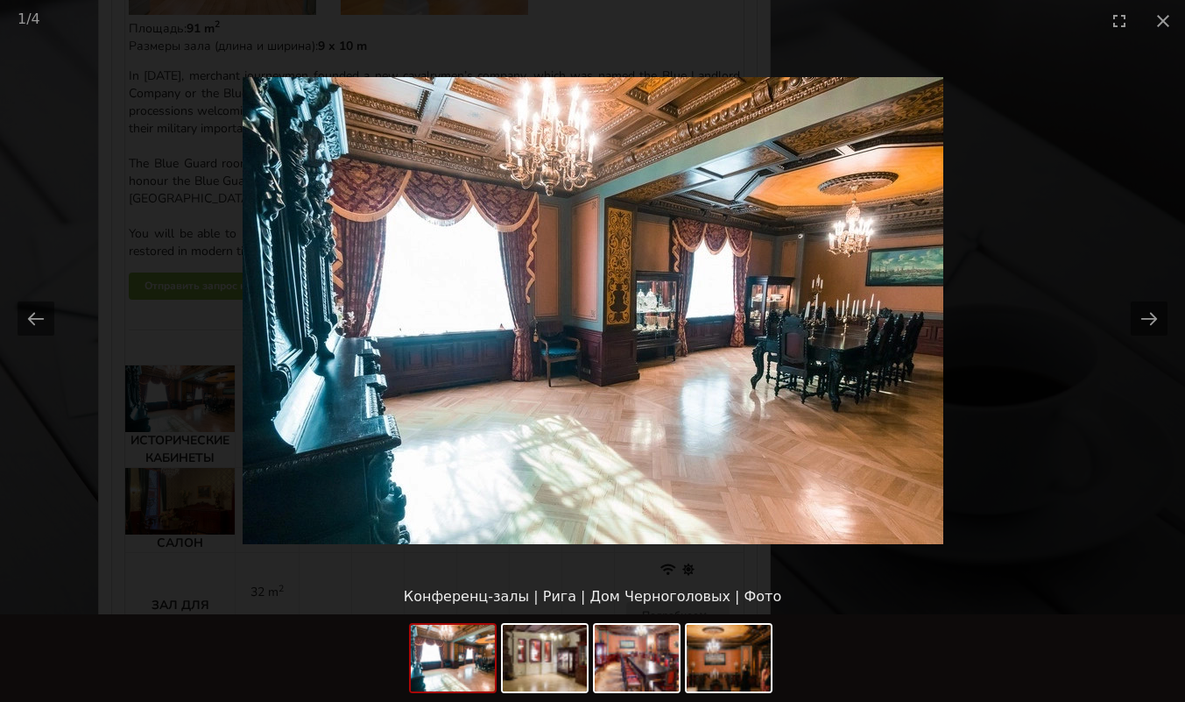
click at [1153, 25] on button "Close gallery" at bounding box center [1164, 20] width 44 height 41
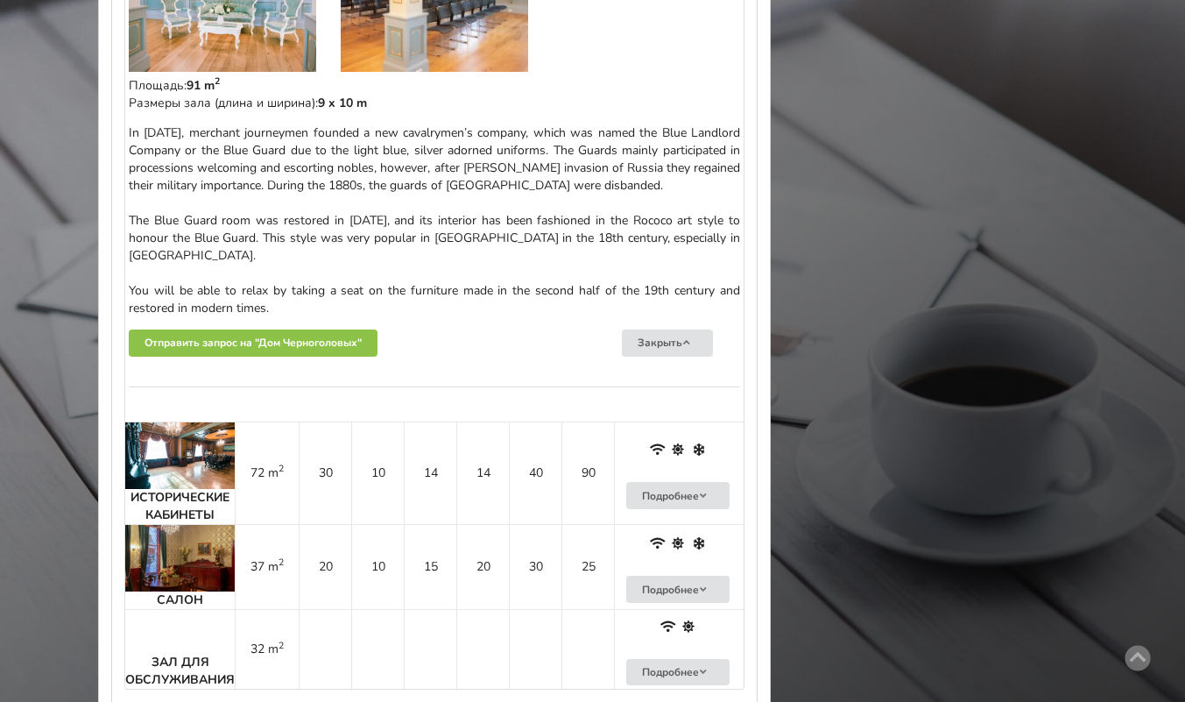
click at [209, 489] on strong "ИСТОРИЧЕСКИЕ КАБИНЕТЫ" at bounding box center [180, 506] width 99 height 34
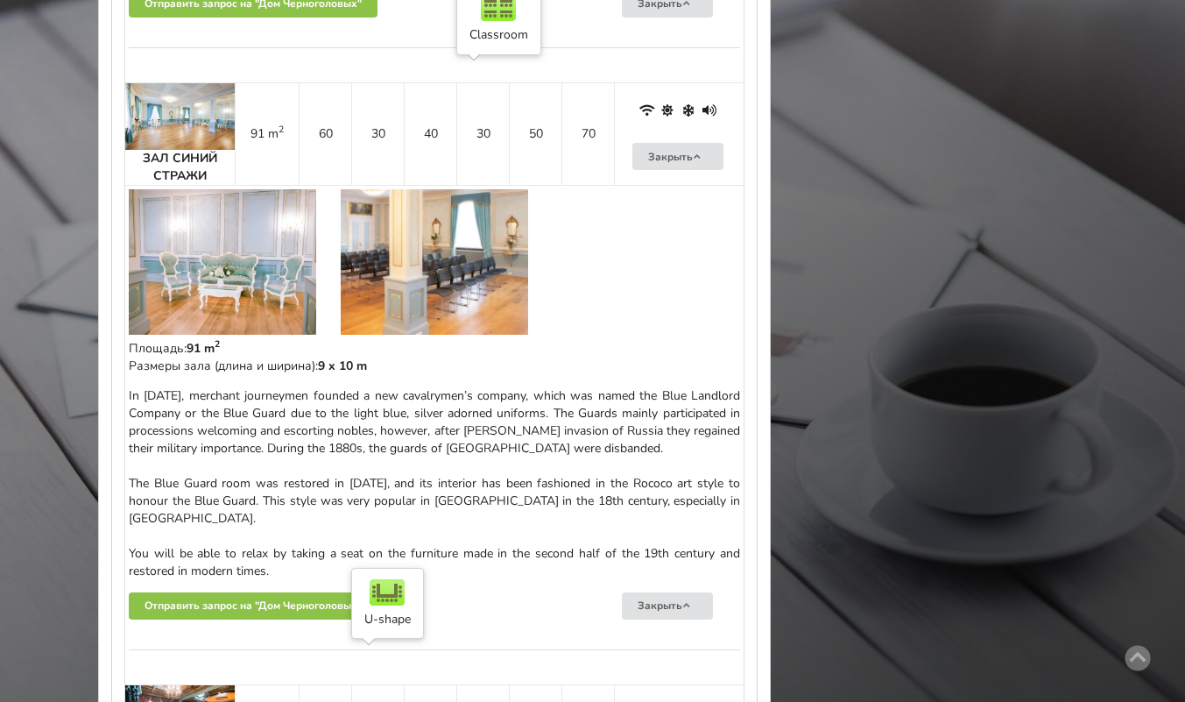
scroll to position [2451, 0]
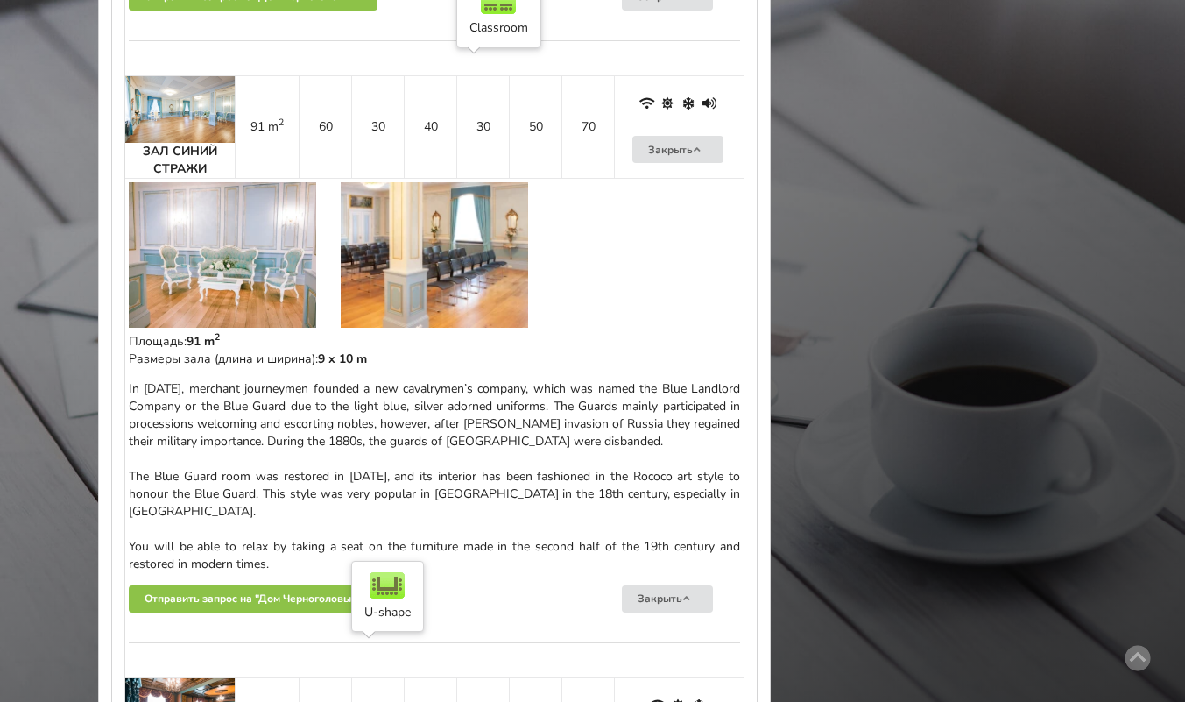
click at [701, 333] on div "Площадь: 91 m 2 Размеры зала (длина и ширина): 9 x 10 m In [DATE], merchant jou…" at bounding box center [435, 503] width 612 height 341
